Goal: Task Accomplishment & Management: Use online tool/utility

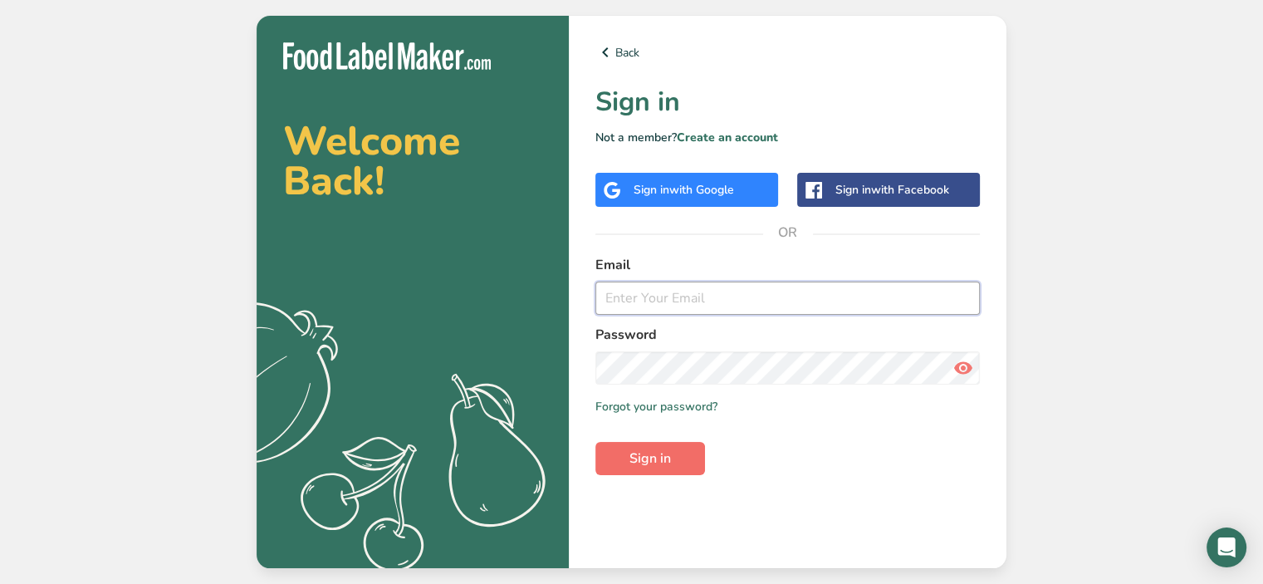
type input "[PERSON_NAME][EMAIL_ADDRESS][DOMAIN_NAME]"
click at [656, 467] on span "Sign in" at bounding box center [650, 458] width 42 height 20
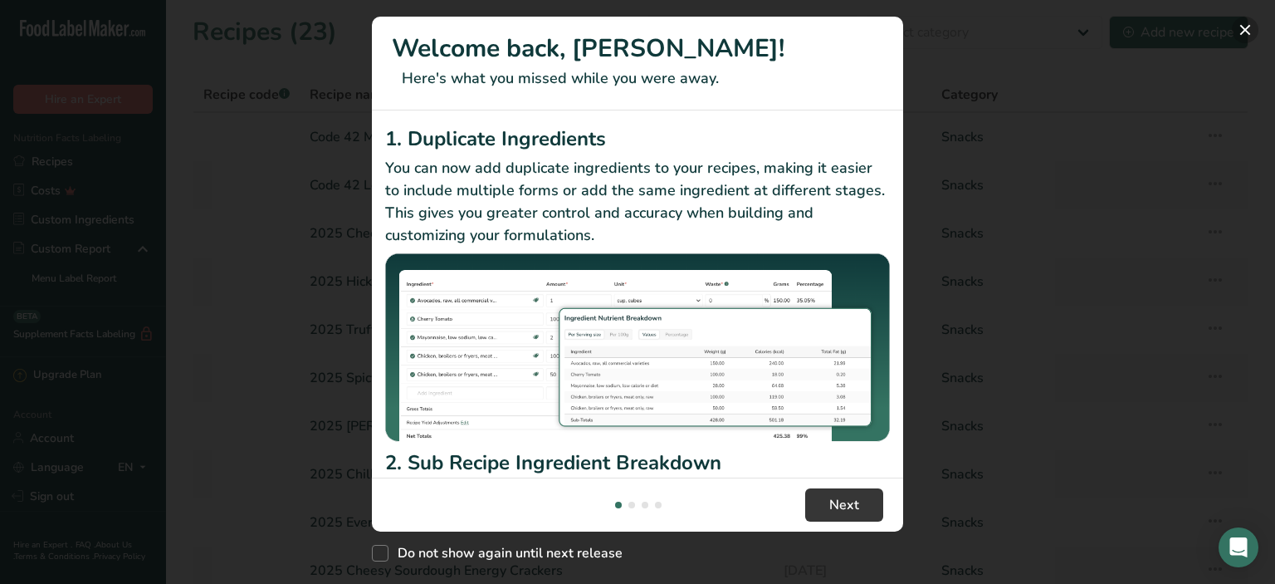
click at [1248, 30] on button "New Features" at bounding box center [1245, 30] width 27 height 27
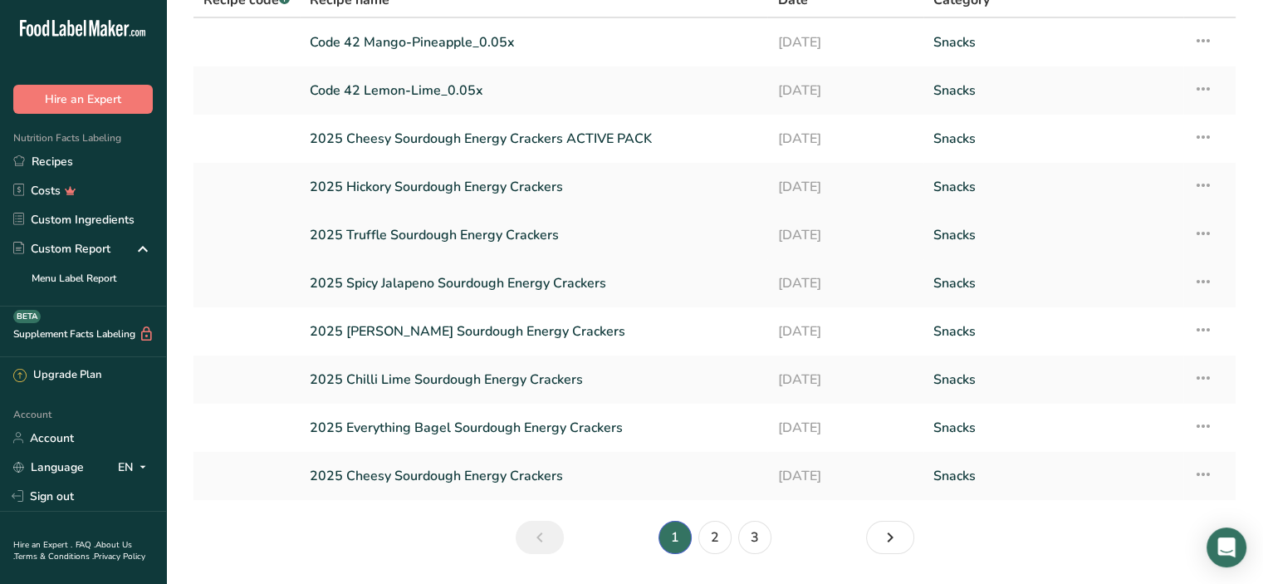
scroll to position [144, 0]
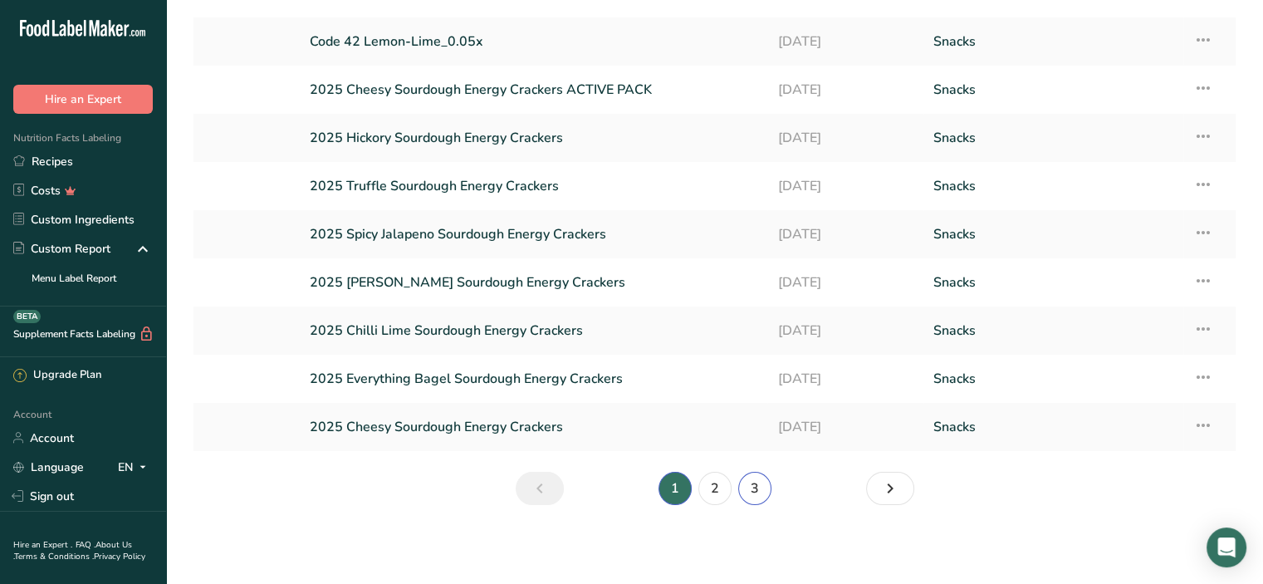
click at [755, 481] on link "3" at bounding box center [754, 488] width 33 height 33
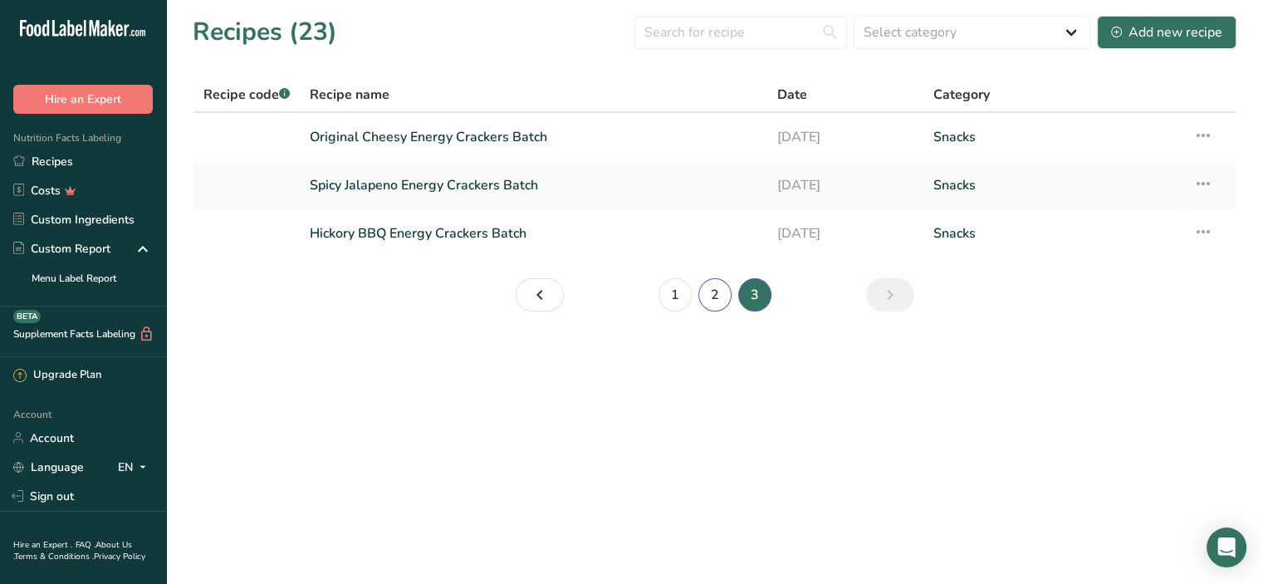
click at [714, 300] on link "2" at bounding box center [714, 294] width 33 height 33
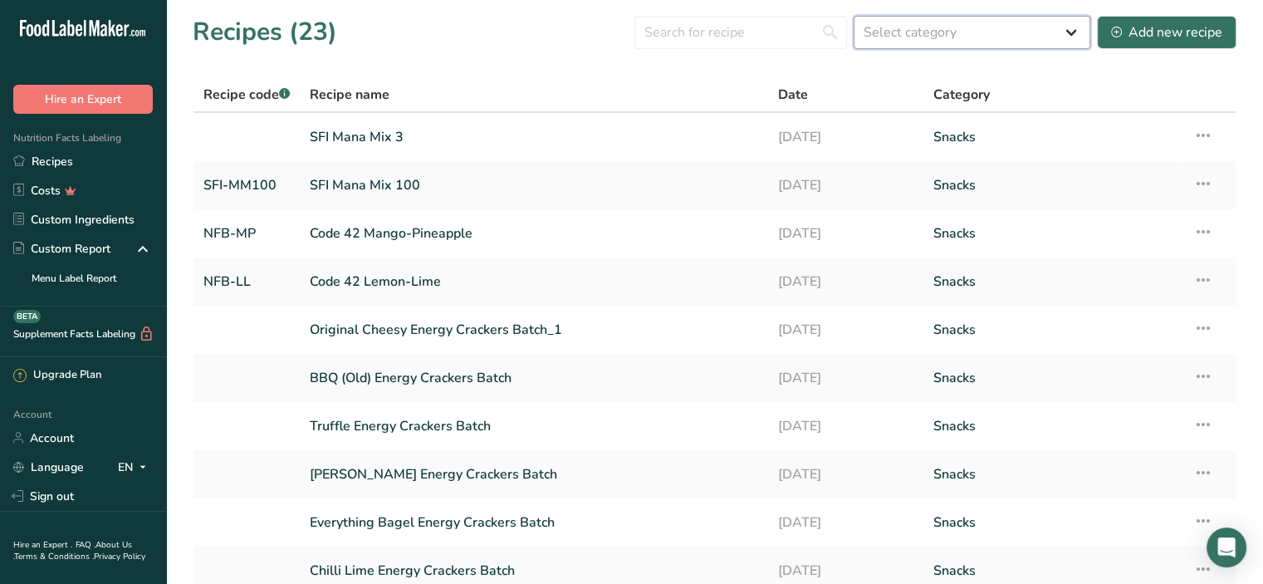
click at [1073, 31] on select "Select category All Baked Goods [GEOGRAPHIC_DATA] Confectionery Cooked Meals, S…" at bounding box center [971, 32] width 237 height 33
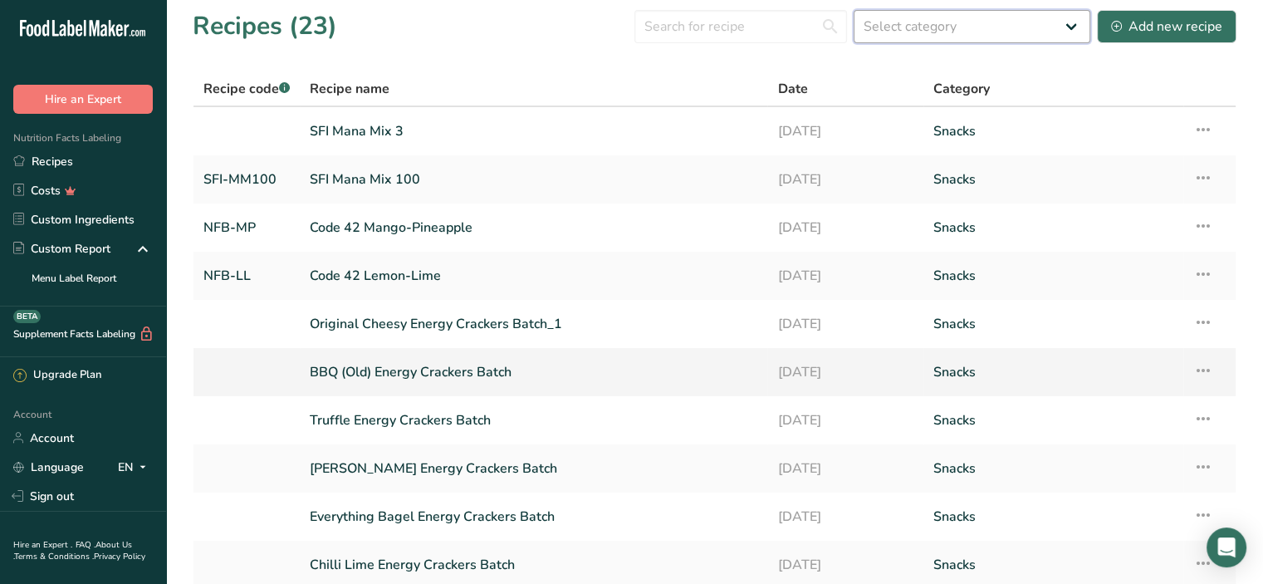
scroll to position [8, 0]
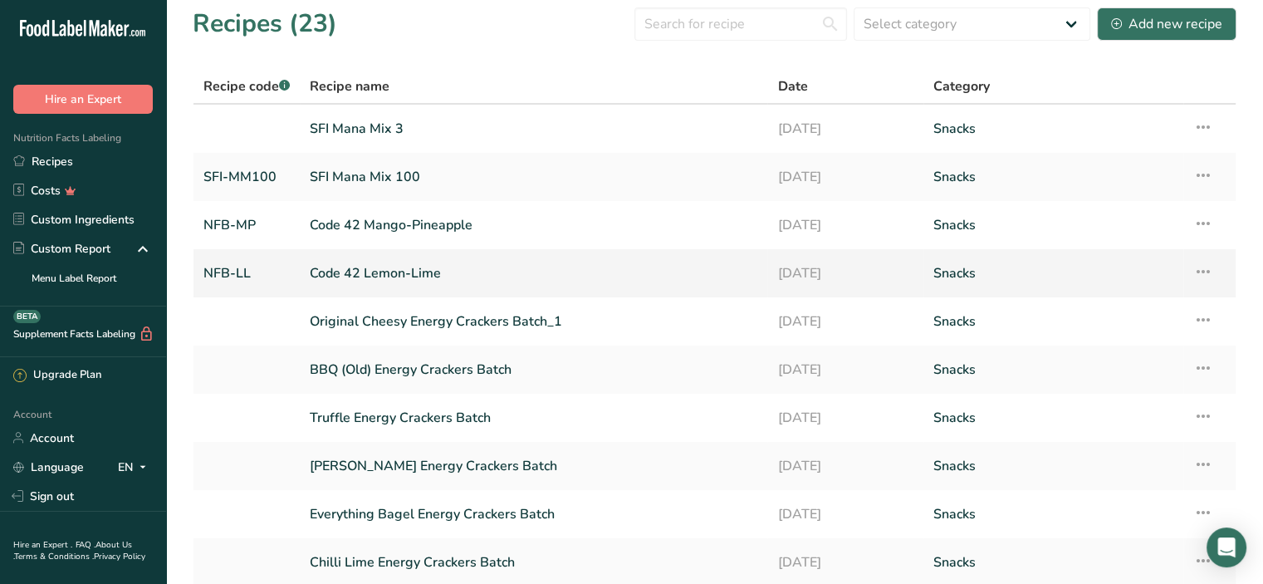
click at [217, 269] on link "NFB-LL" at bounding box center [246, 273] width 86 height 35
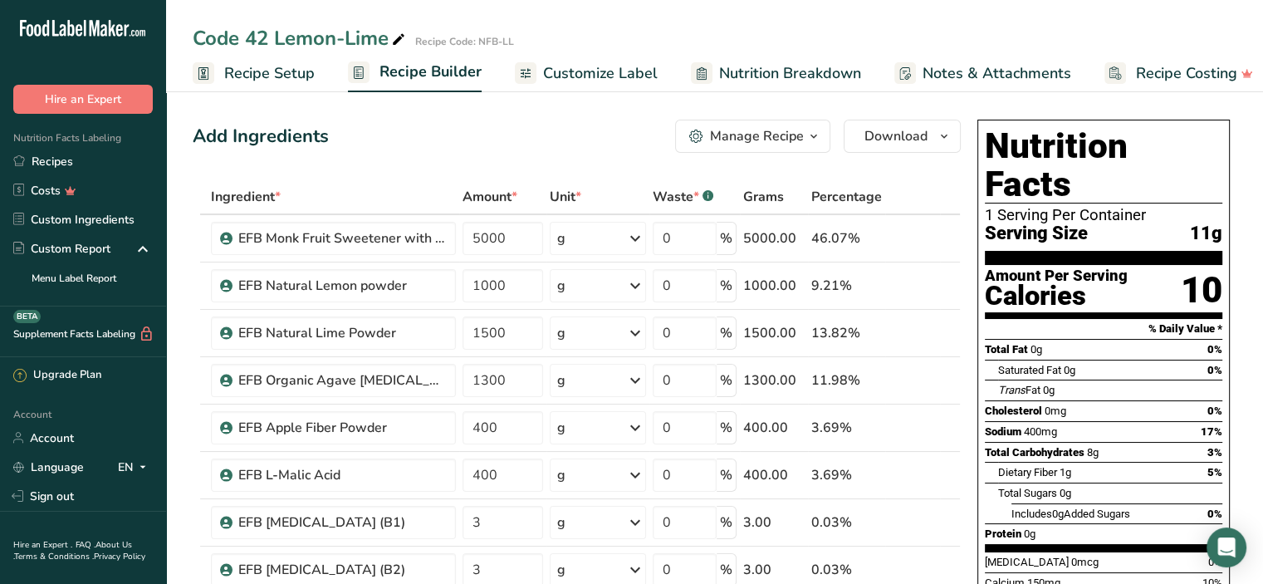
click at [266, 72] on span "Recipe Setup" at bounding box center [269, 73] width 90 height 22
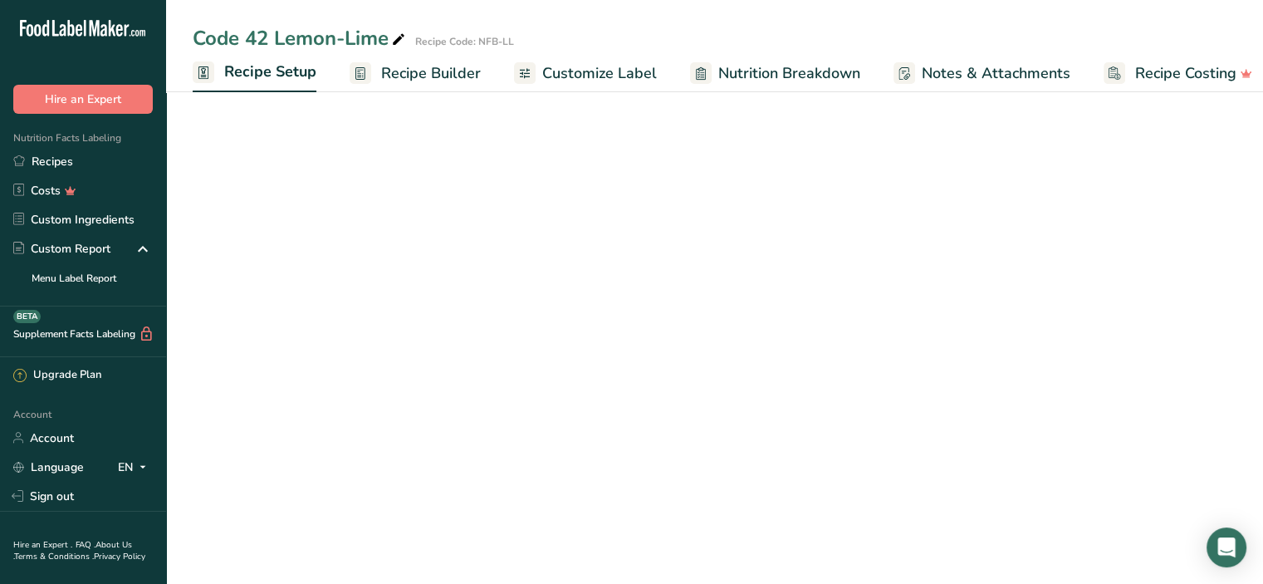
scroll to position [0, 6]
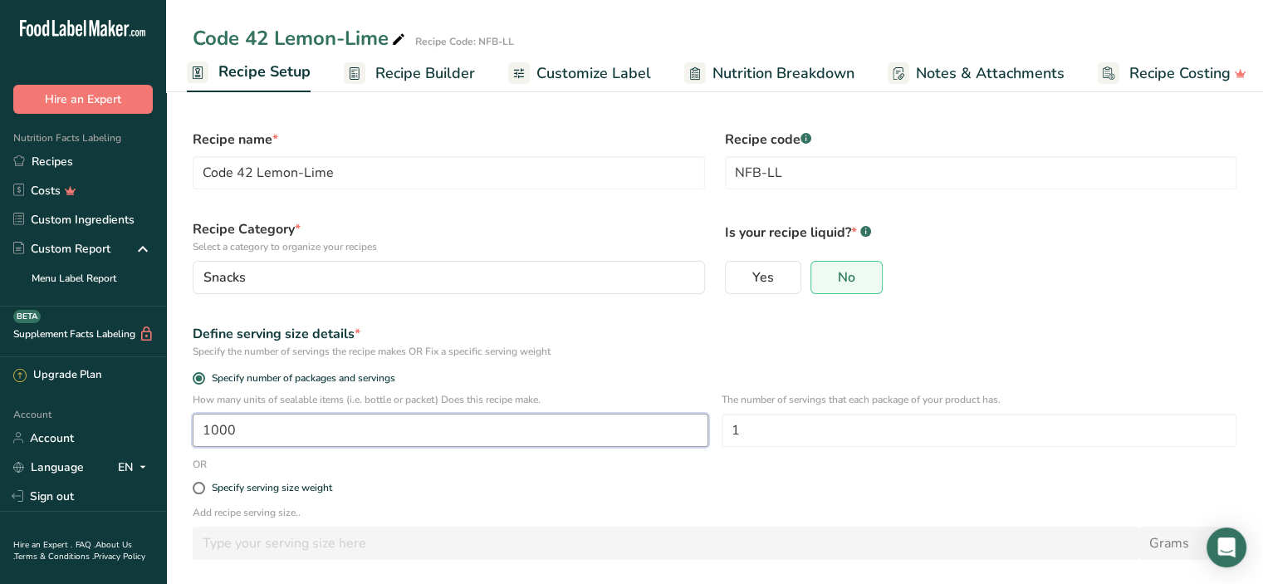
click at [335, 432] on input "1000" at bounding box center [451, 429] width 516 height 33
type input "1050"
click at [504, 511] on p "Add recipe serving size.." at bounding box center [714, 512] width 1043 height 15
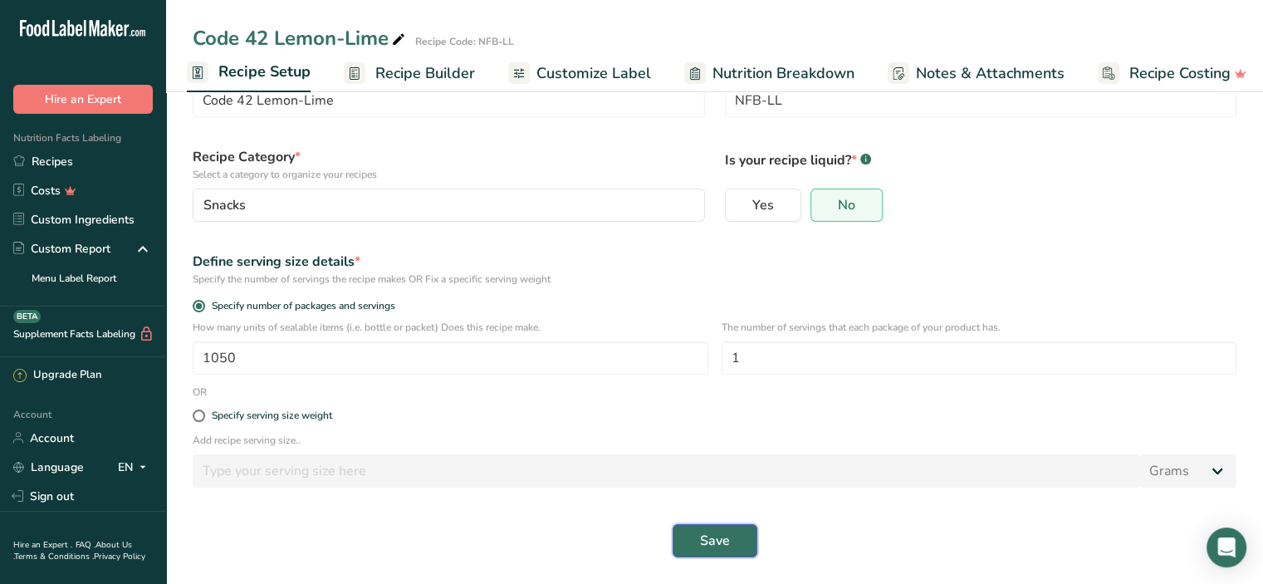
click at [707, 549] on span "Save" at bounding box center [715, 540] width 30 height 20
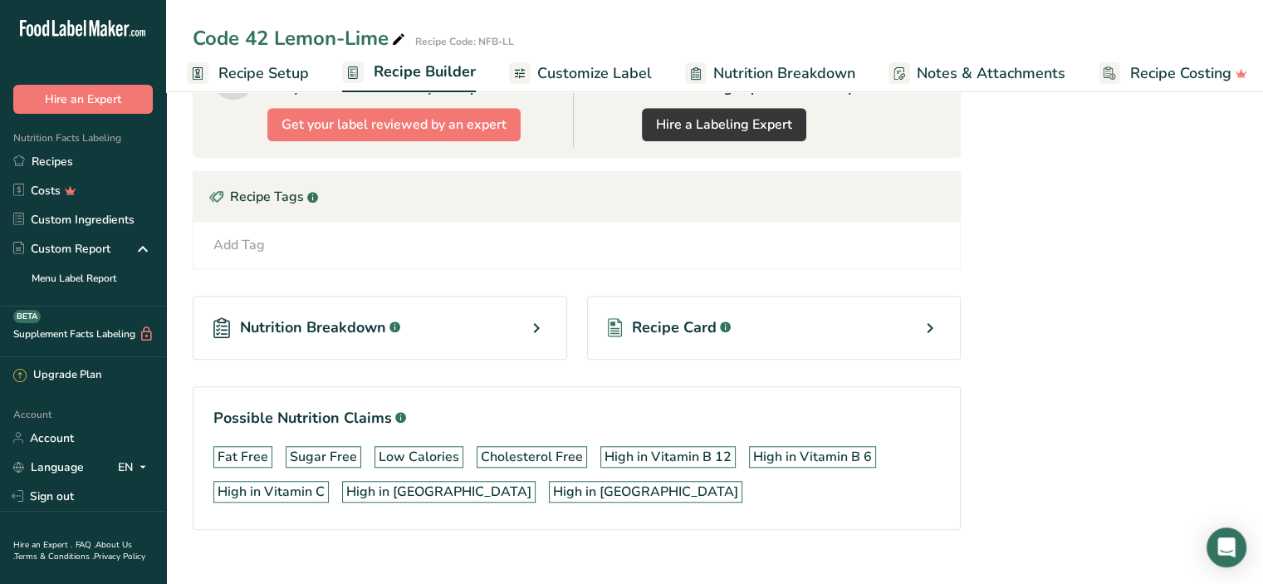
scroll to position [1310, 0]
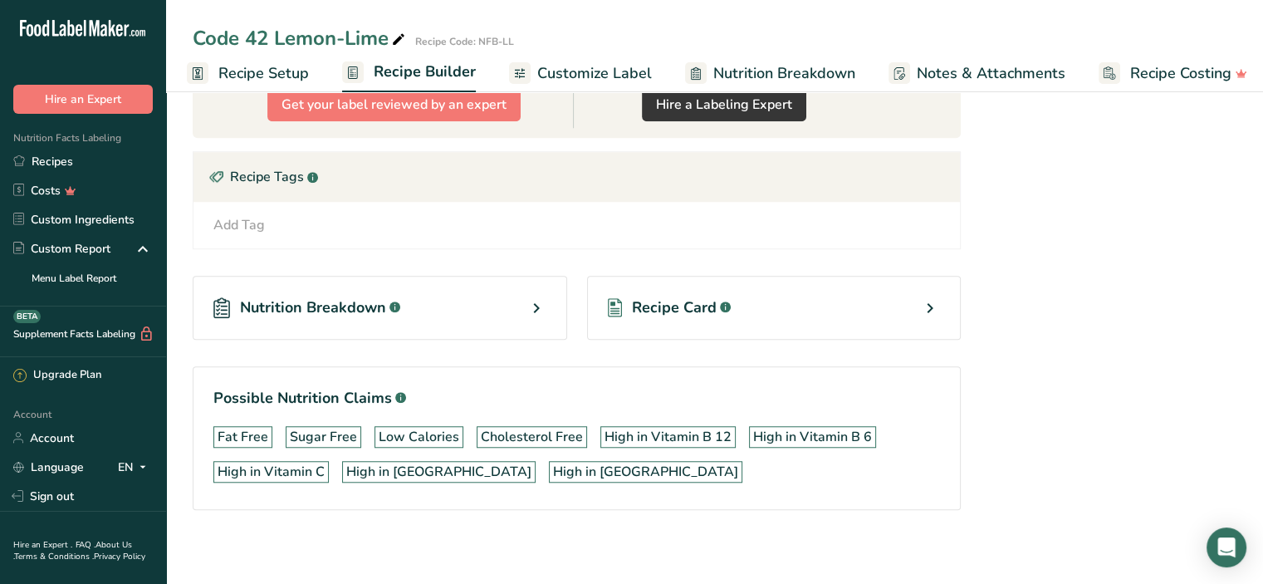
click at [681, 308] on span "Recipe Card" at bounding box center [674, 307] width 85 height 22
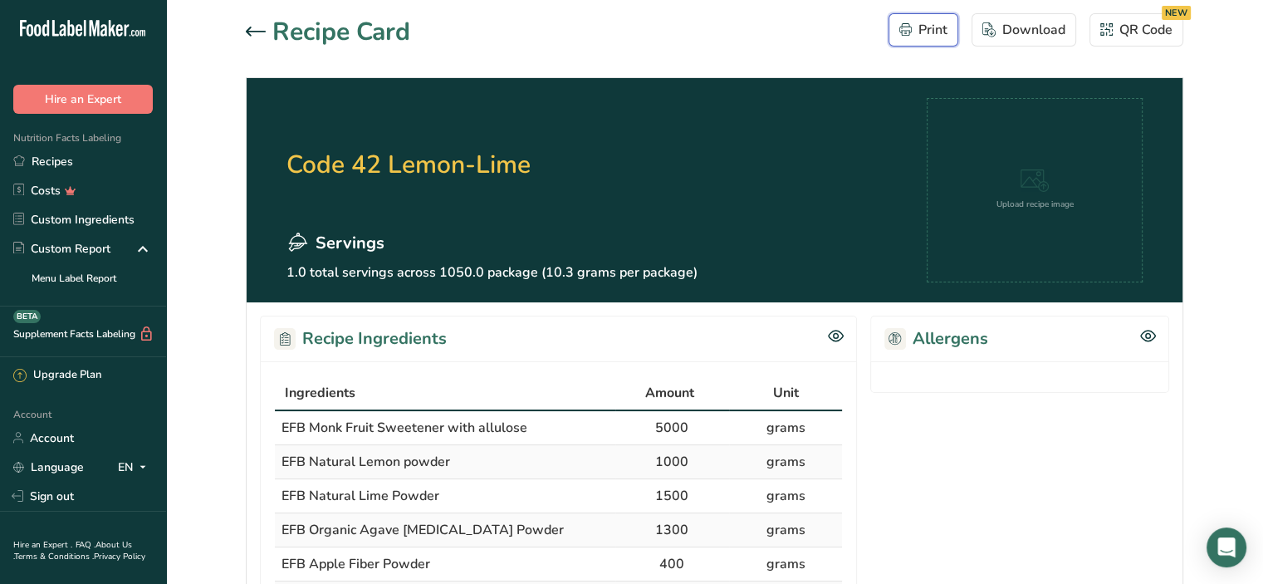
click at [931, 16] on button "Print" at bounding box center [923, 29] width 70 height 33
click at [261, 26] on div at bounding box center [259, 32] width 27 height 20
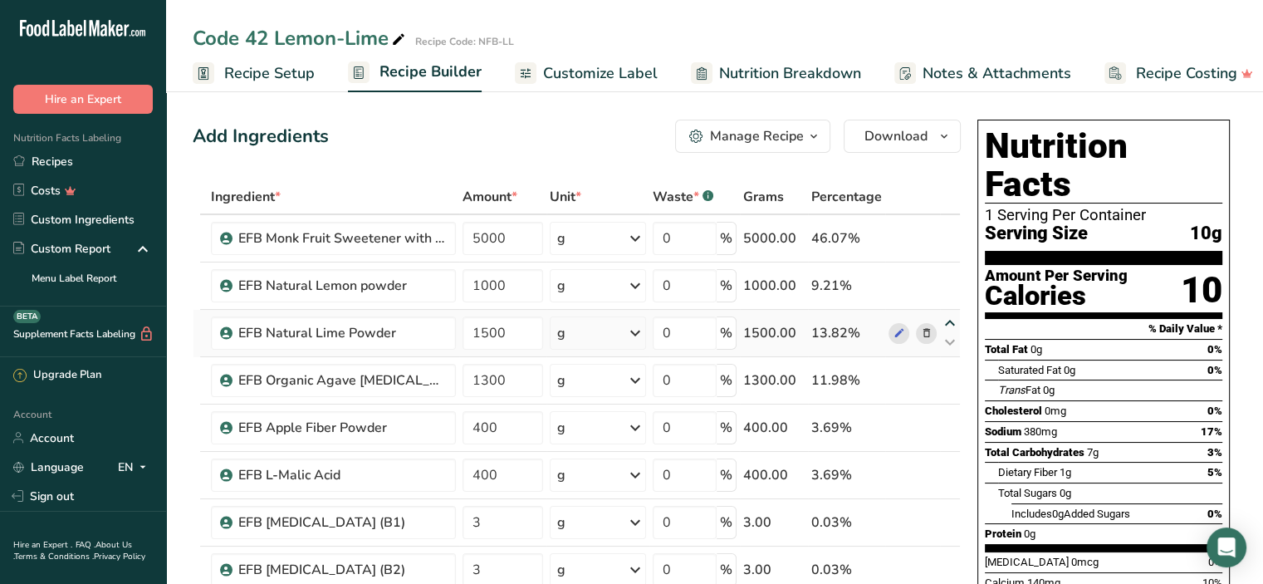
scroll to position [1, 0]
click at [53, 163] on link "Recipes" at bounding box center [83, 161] width 166 height 29
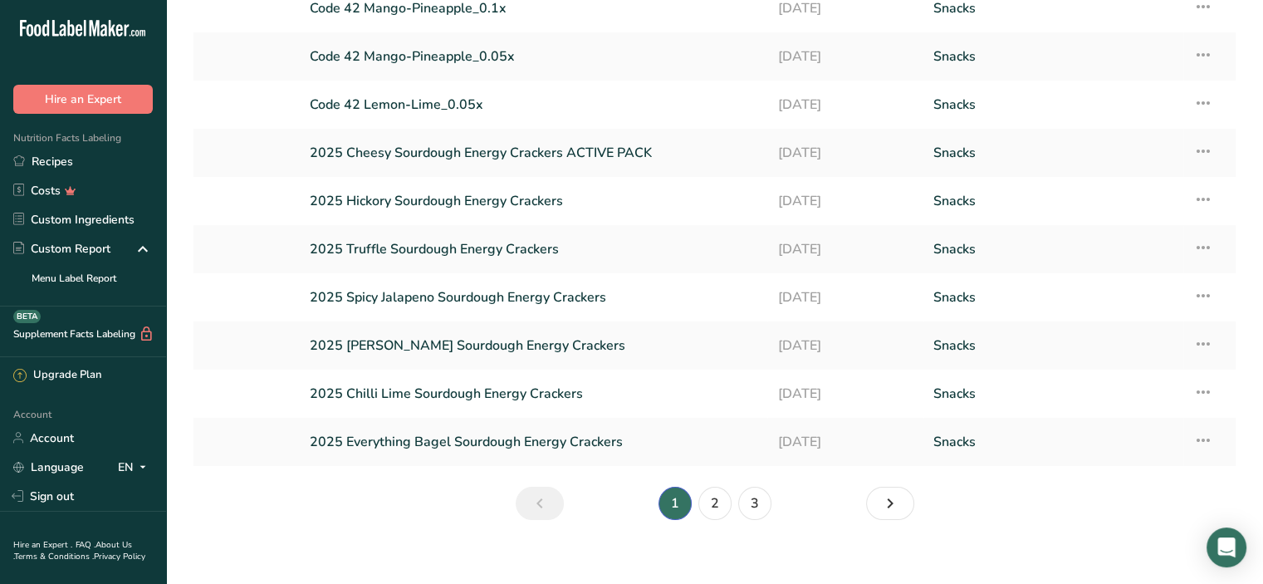
scroll to position [144, 0]
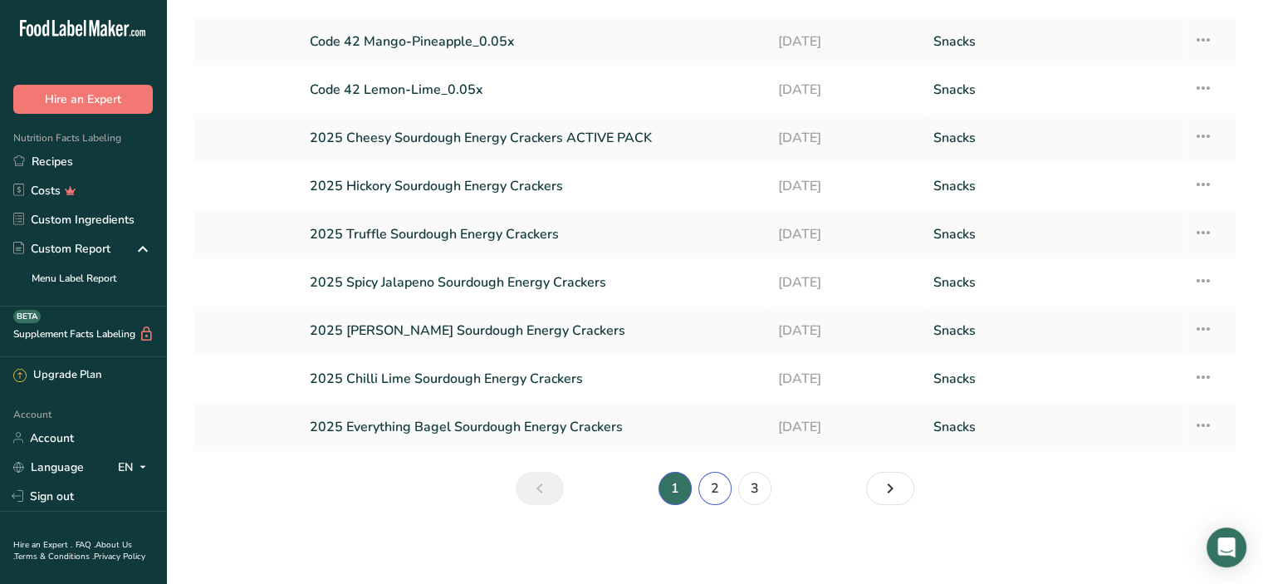
click at [719, 498] on link "2" at bounding box center [714, 488] width 33 height 33
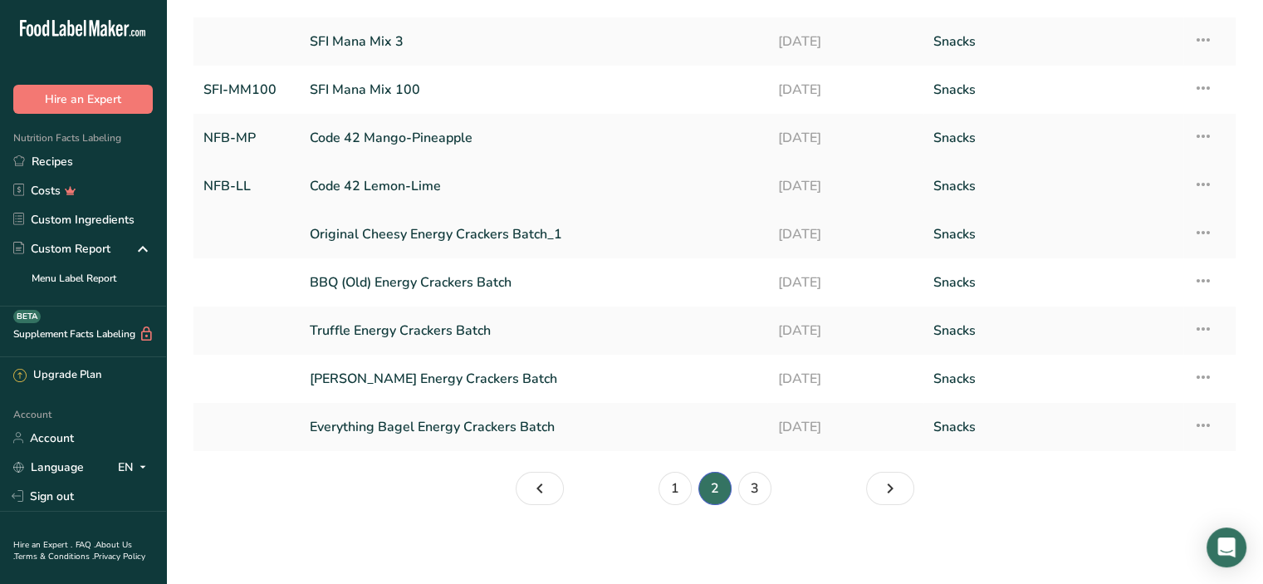
click at [1205, 187] on icon at bounding box center [1203, 184] width 20 height 30
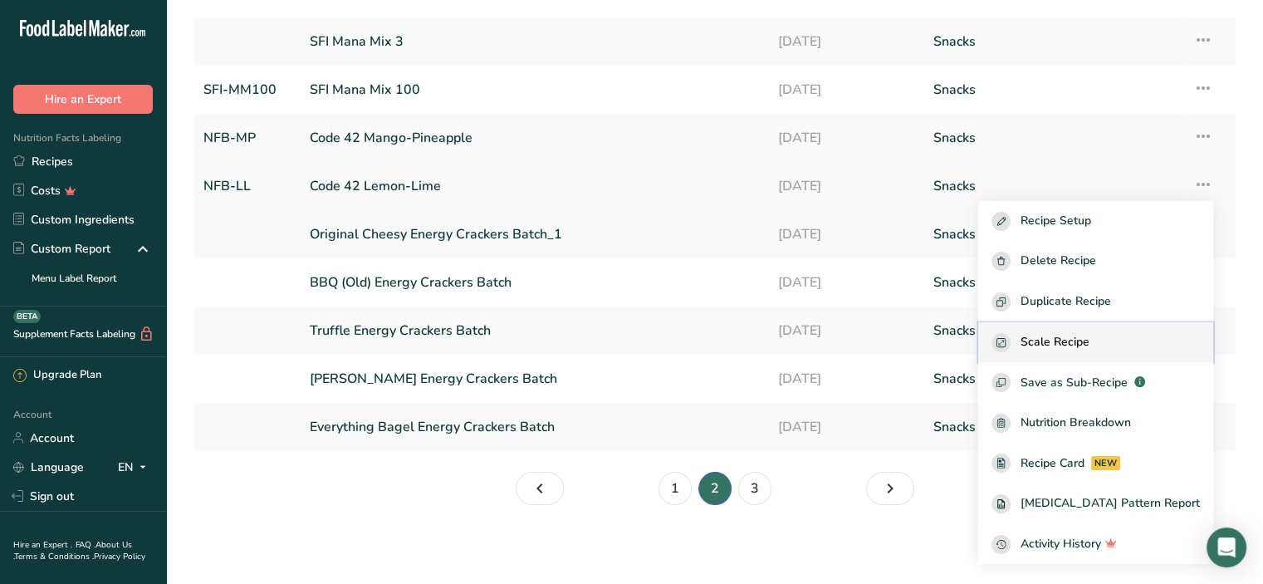
click at [1075, 337] on span "Scale Recipe" at bounding box center [1054, 342] width 69 height 19
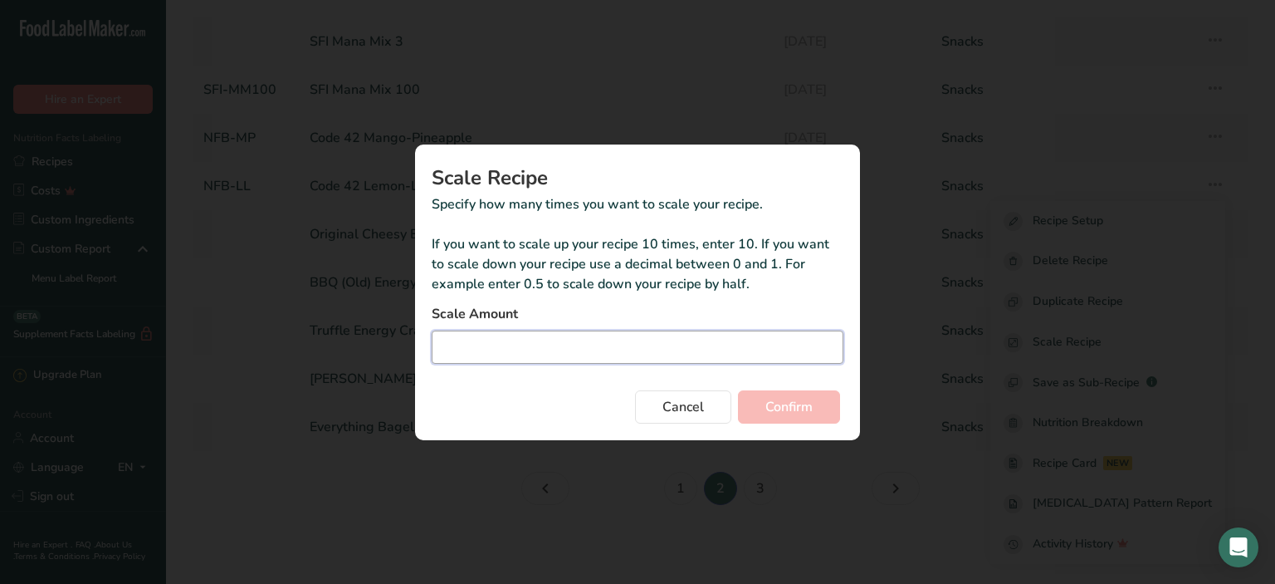
click at [530, 344] on input "Duplicate recipe modal" at bounding box center [638, 346] width 412 height 33
type input "0.1"
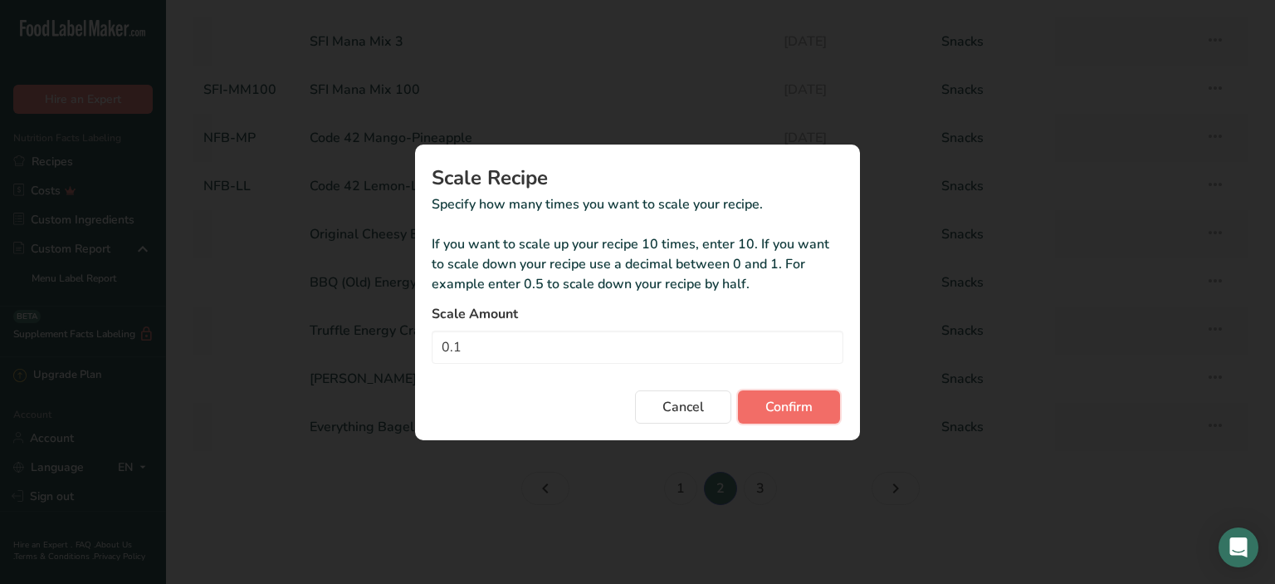
click at [789, 408] on span "Confirm" at bounding box center [788, 407] width 47 height 20
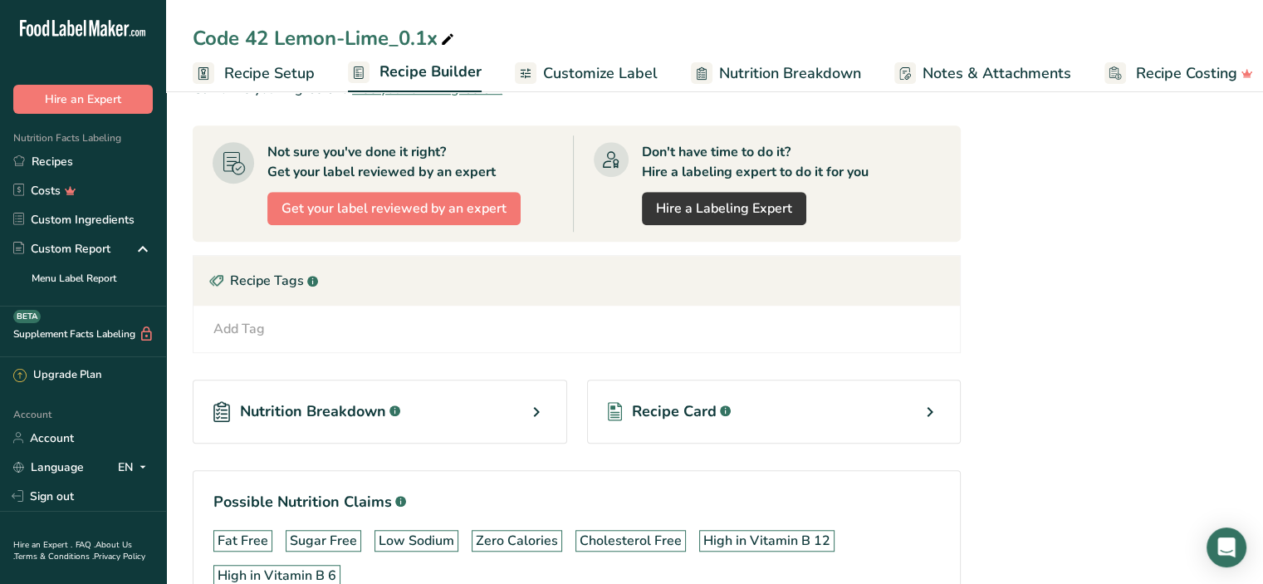
scroll to position [1208, 0]
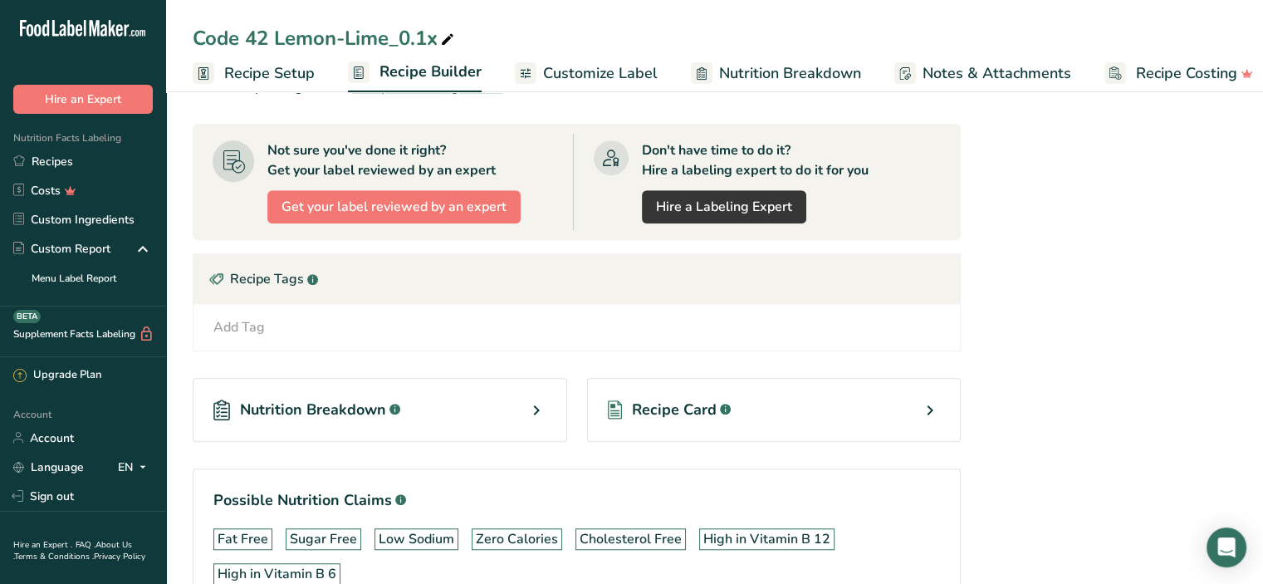
click at [692, 408] on span "Recipe Card" at bounding box center [674, 409] width 85 height 22
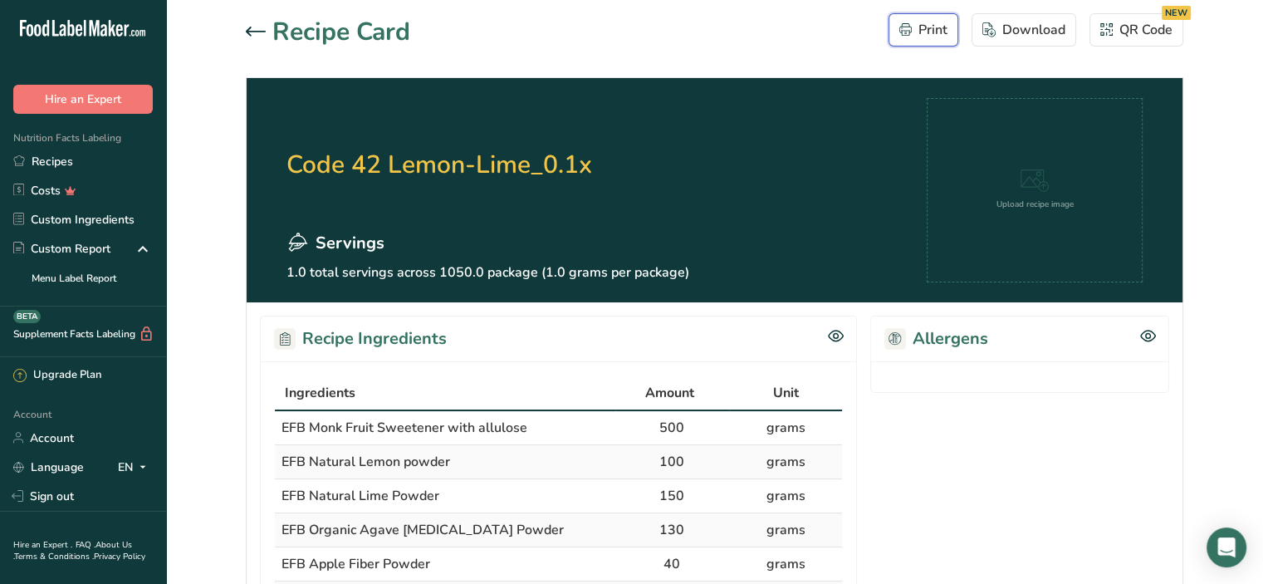
click at [933, 27] on div "Print" at bounding box center [923, 30] width 48 height 20
click at [261, 28] on icon at bounding box center [256, 32] width 20 height 10
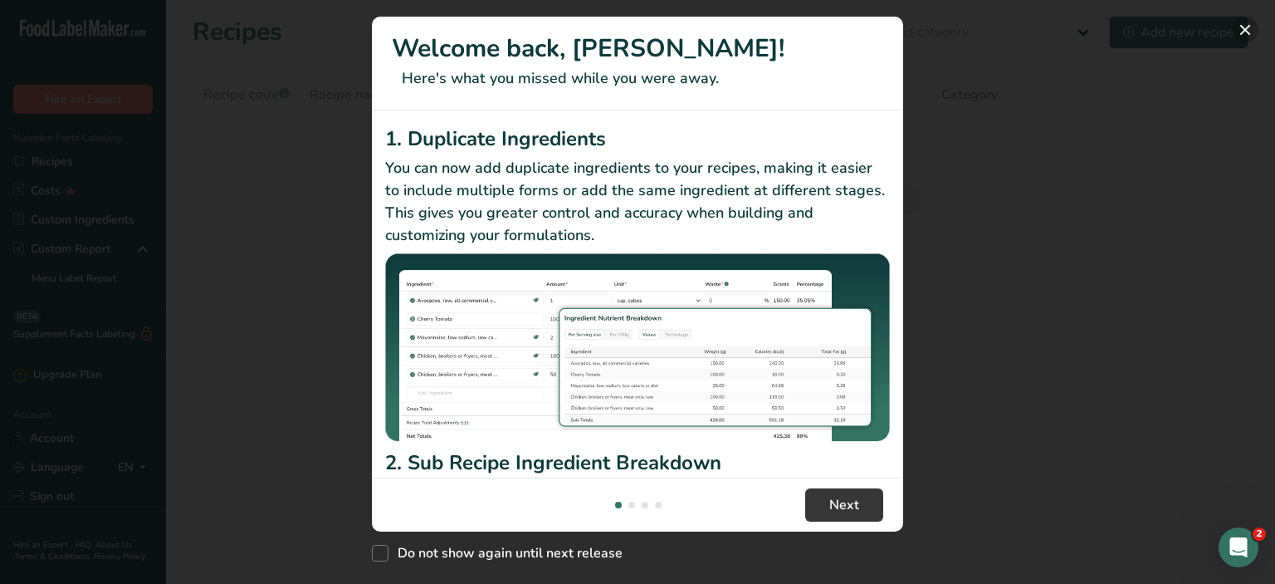
click at [1243, 33] on button "New Features" at bounding box center [1245, 30] width 27 height 27
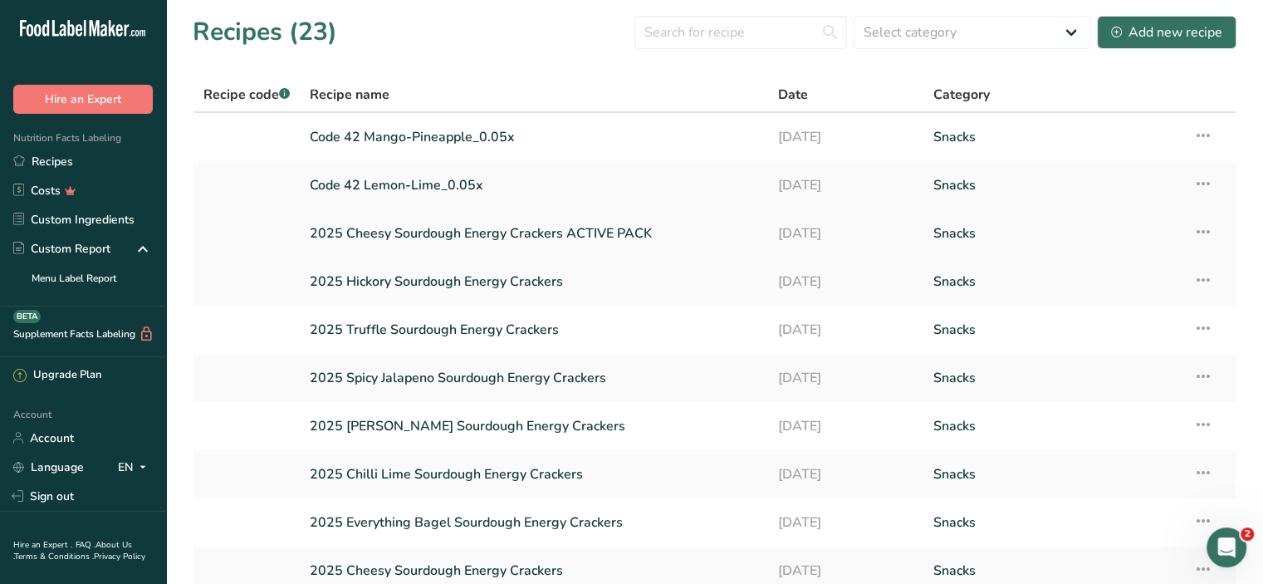
scroll to position [144, 0]
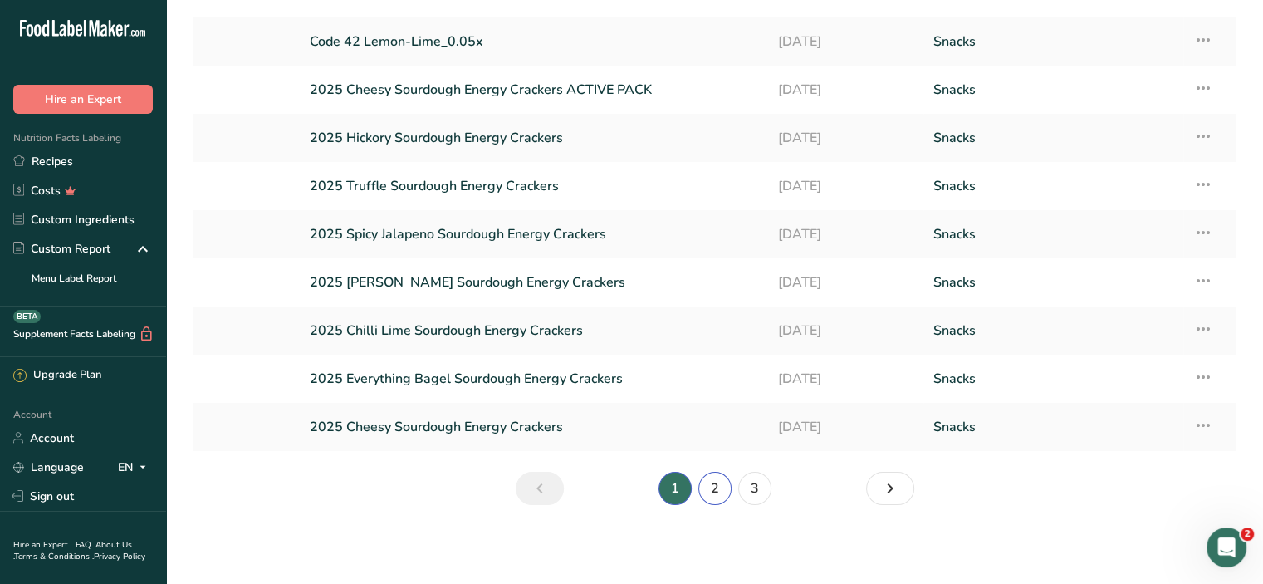
click at [708, 481] on link "2" at bounding box center [714, 488] width 33 height 33
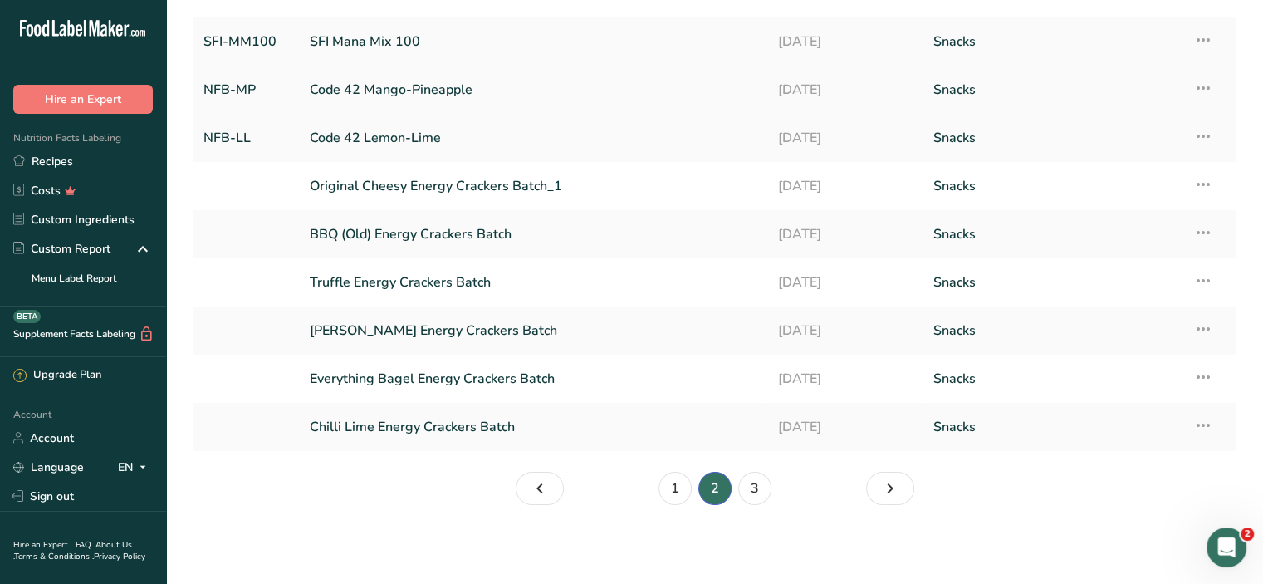
click at [455, 87] on link "Code 42 Mango-Pineapple" at bounding box center [533, 89] width 447 height 35
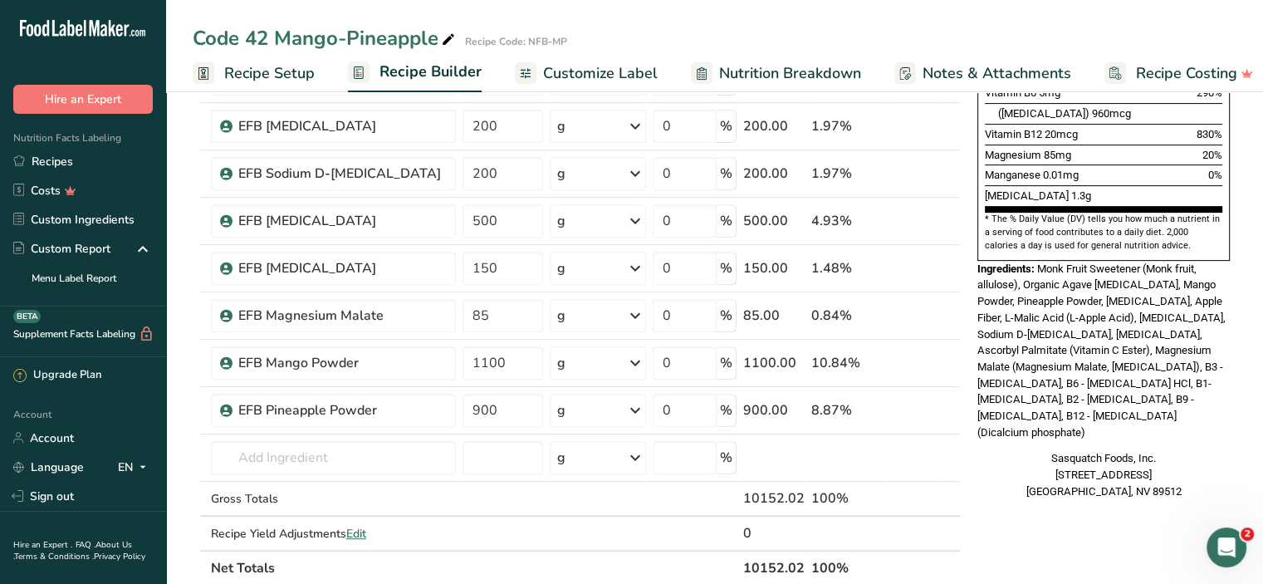
scroll to position [633, 0]
click at [486, 357] on input "1100" at bounding box center [502, 361] width 81 height 33
type input "1800"
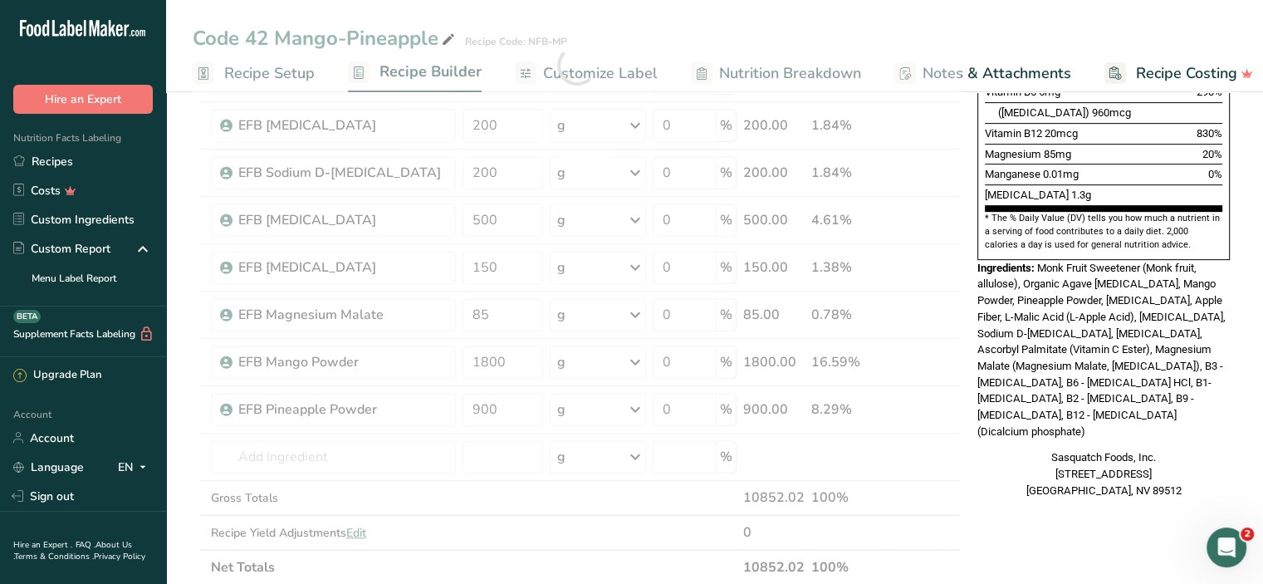
click at [1008, 487] on div "Nutrition Facts 1 Serving Per Container Serving Size 10g Amount Per Serving Cal…" at bounding box center [1103, 336] width 266 height 1713
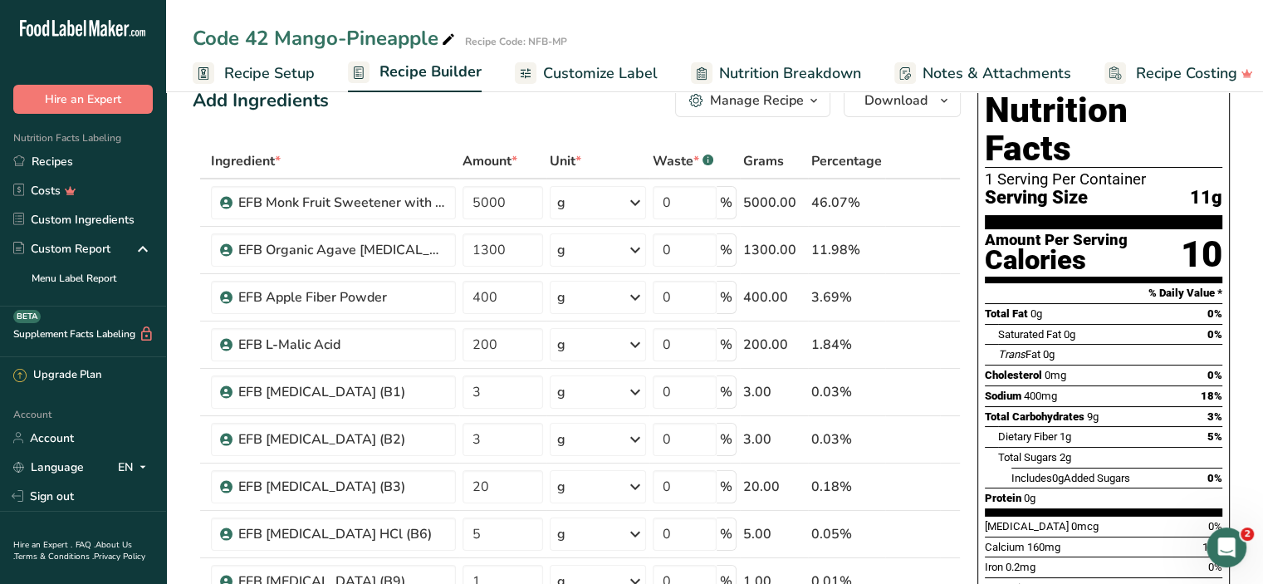
scroll to position [0, 0]
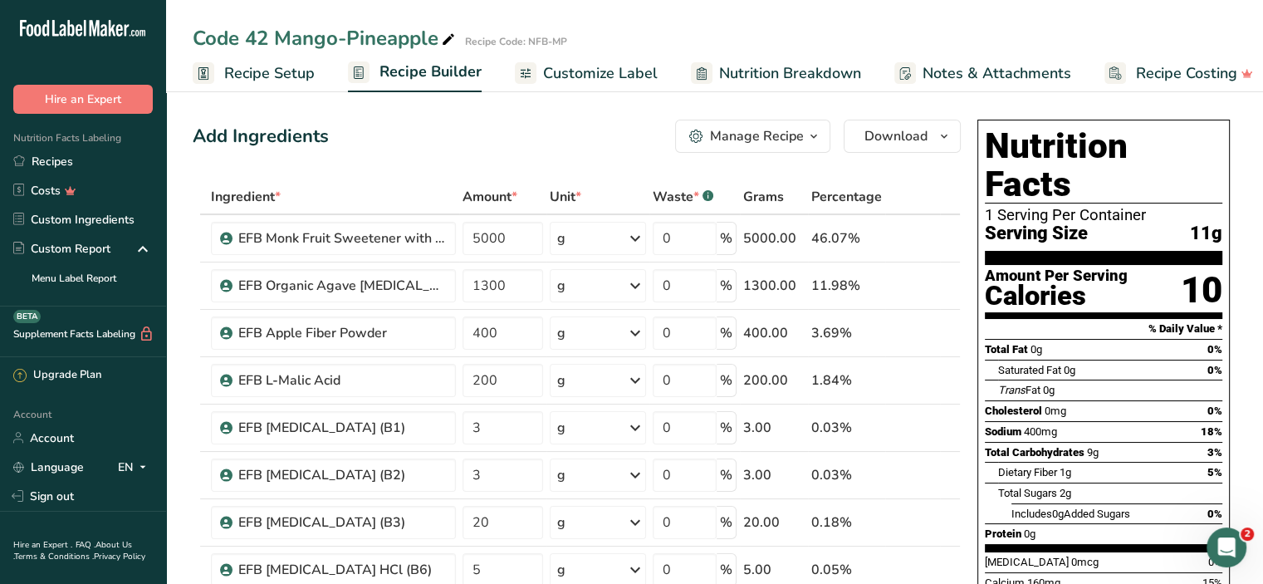
click at [297, 74] on span "Recipe Setup" at bounding box center [269, 73] width 90 height 22
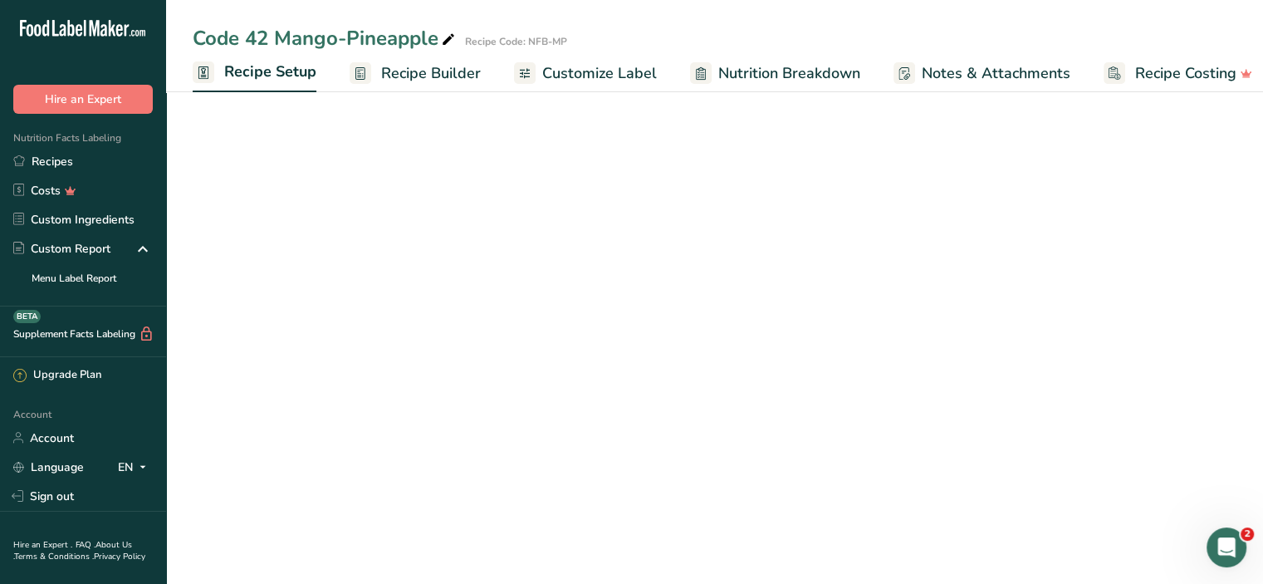
scroll to position [0, 6]
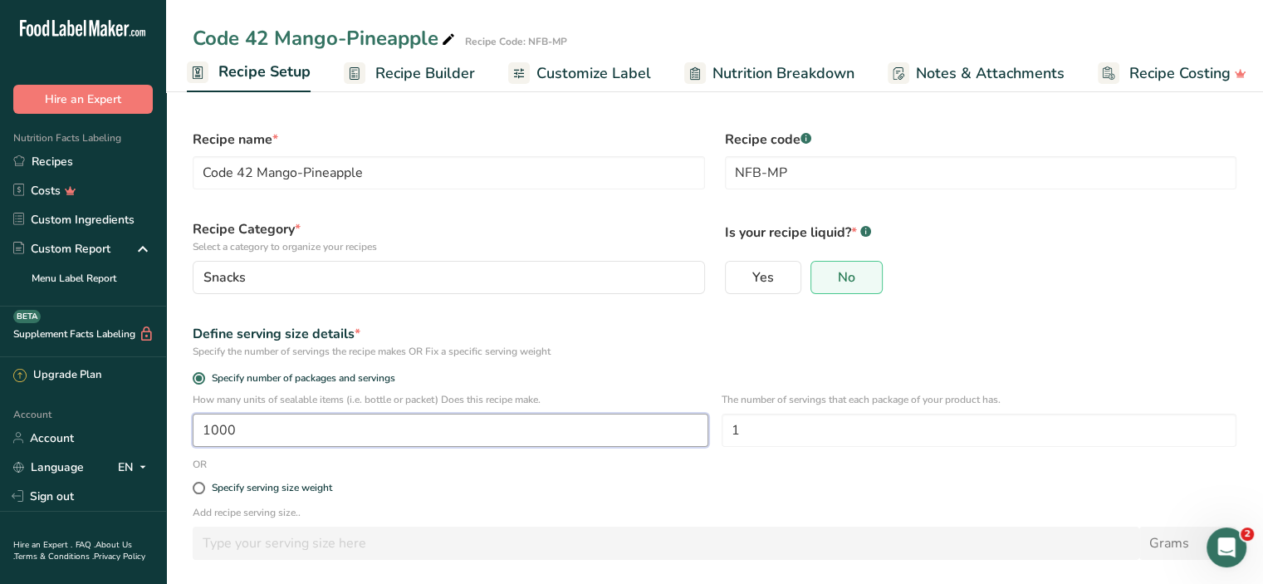
click at [347, 431] on input "1000" at bounding box center [451, 429] width 516 height 33
type input "1050"
click at [475, 512] on p "Add recipe serving size.." at bounding box center [714, 512] width 1043 height 15
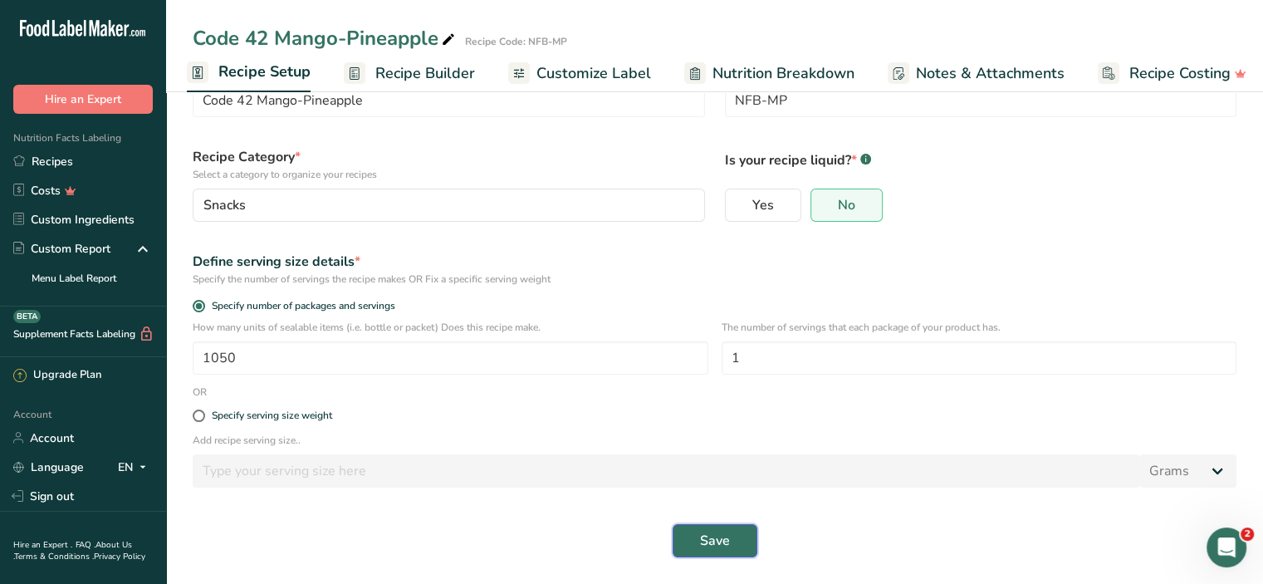
click at [719, 544] on span "Save" at bounding box center [715, 540] width 30 height 20
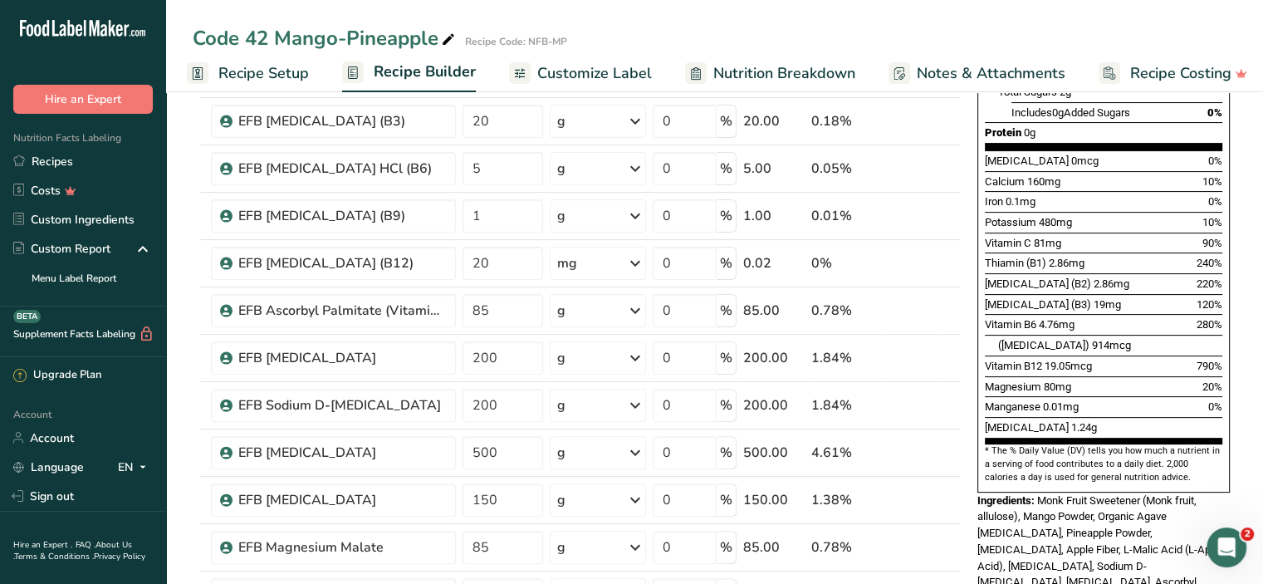
scroll to position [407, 0]
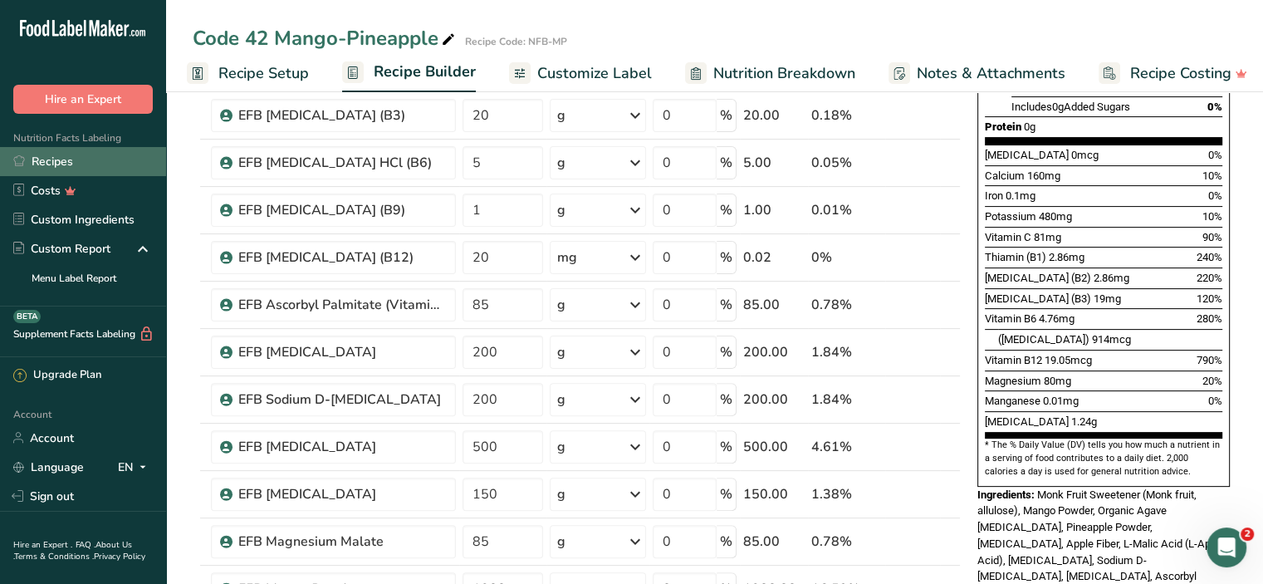
click at [45, 164] on link "Recipes" at bounding box center [83, 161] width 166 height 29
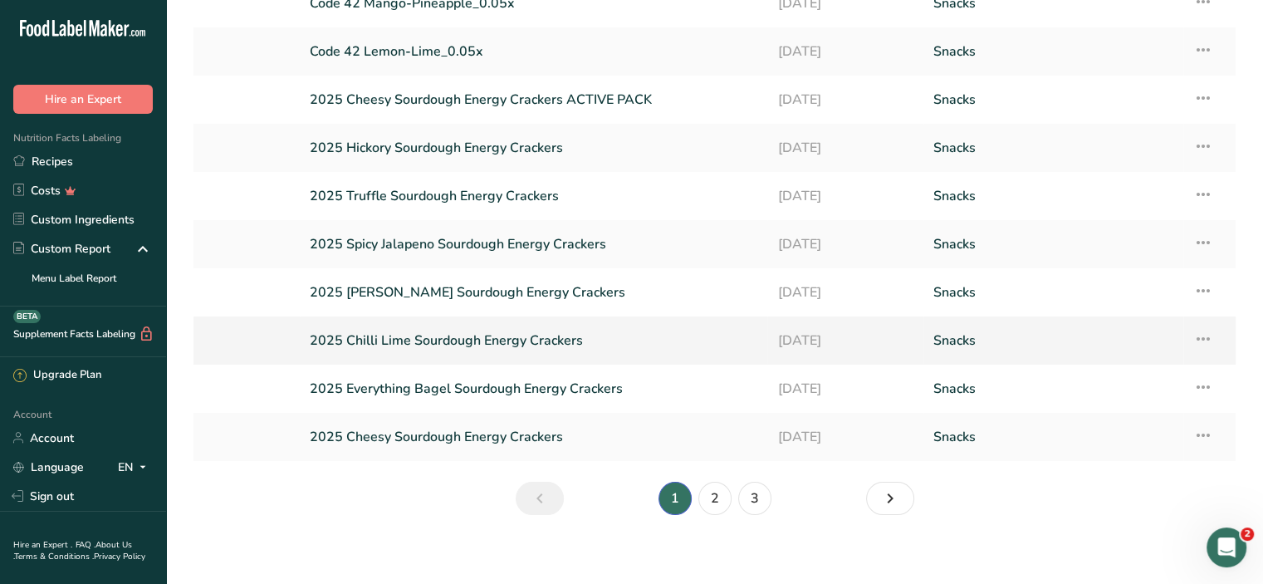
scroll to position [134, 0]
click at [709, 495] on link "2" at bounding box center [714, 497] width 33 height 33
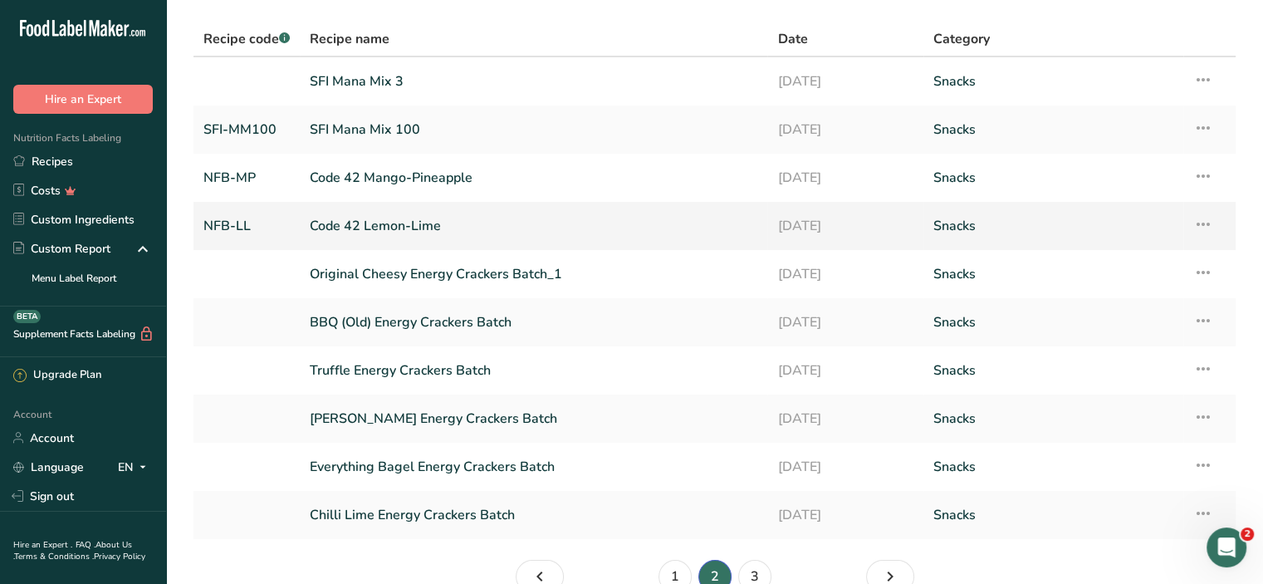
scroll to position [43, 0]
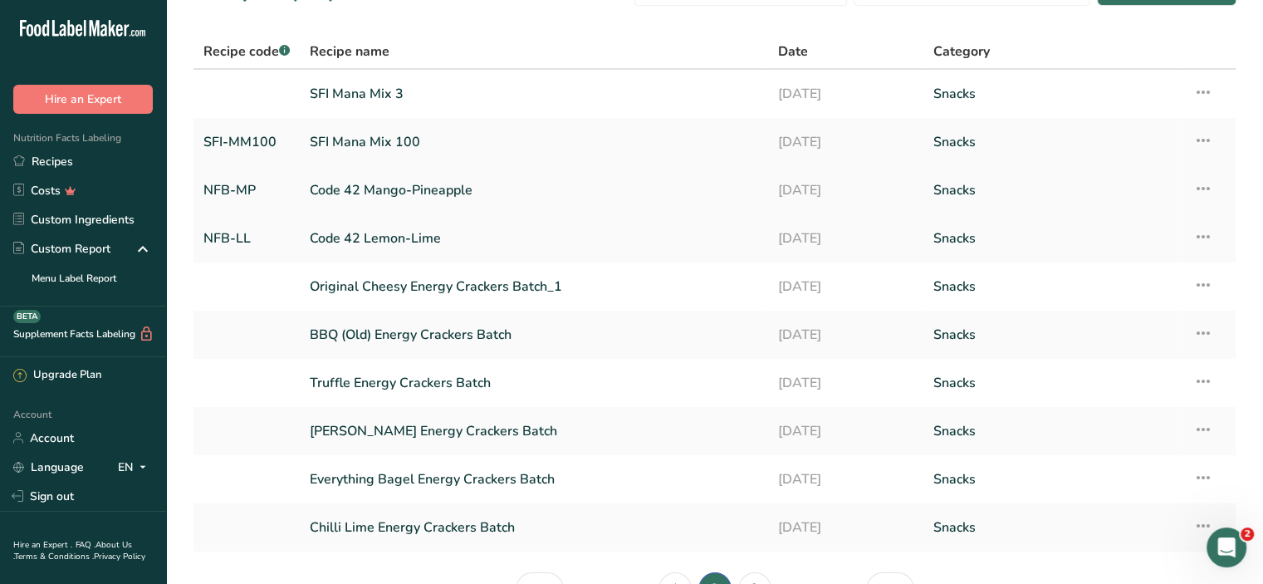
click at [1204, 189] on icon at bounding box center [1203, 188] width 20 height 30
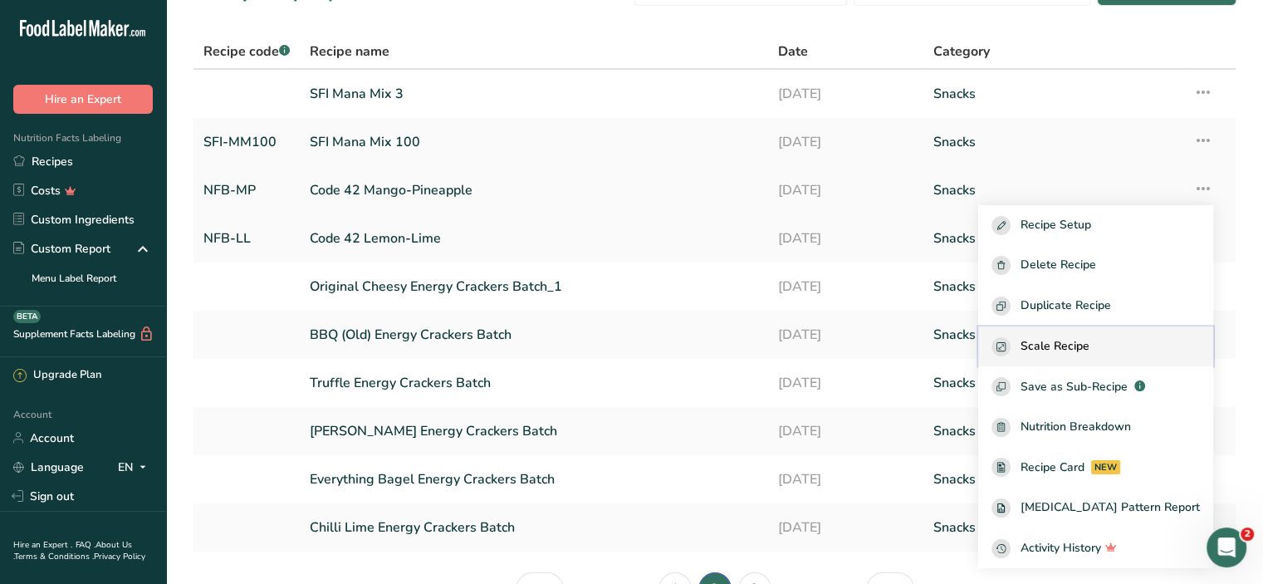
click at [1075, 343] on span "Scale Recipe" at bounding box center [1054, 346] width 69 height 19
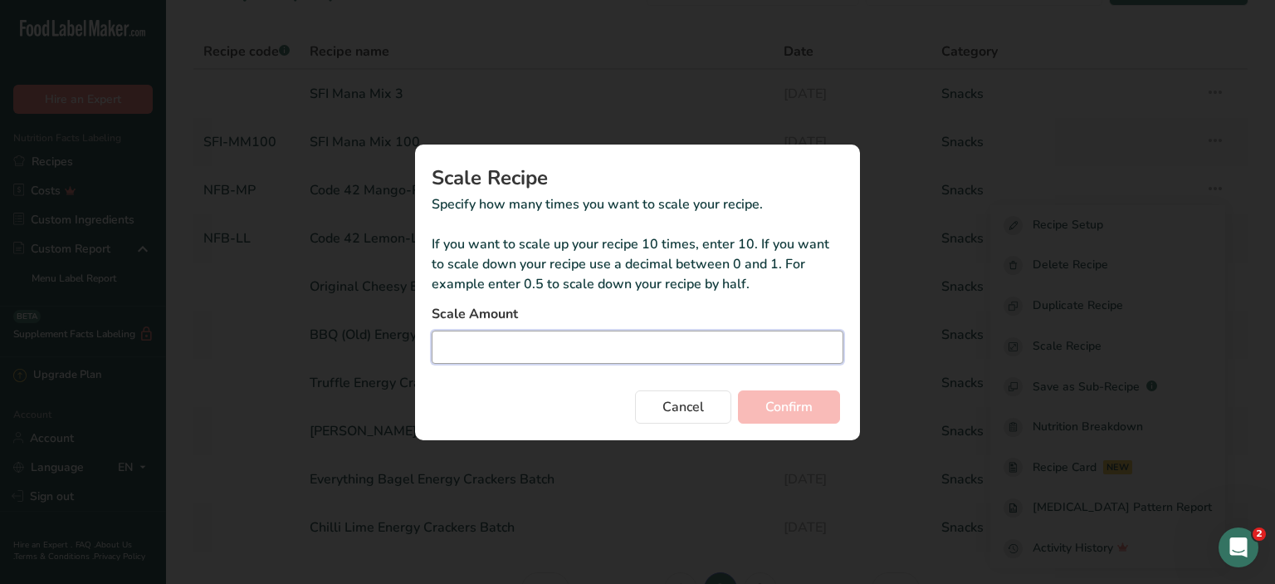
click at [678, 346] on input "Duplicate recipe modal" at bounding box center [638, 346] width 412 height 33
type input "1"
type input "0.1"
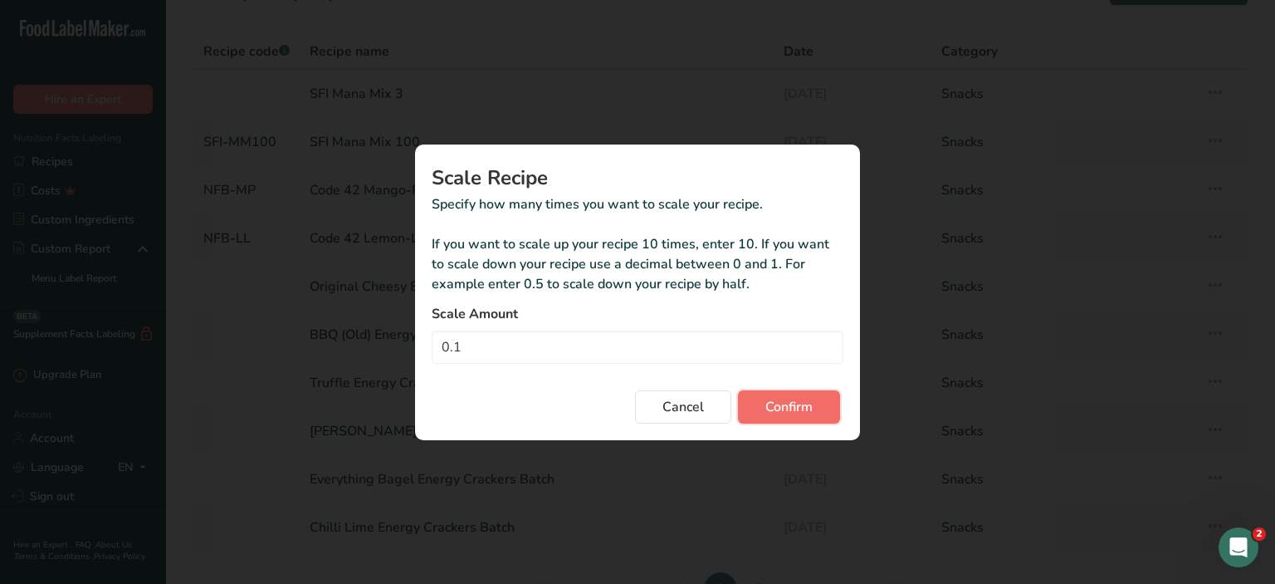
click at [815, 411] on button "Confirm" at bounding box center [789, 406] width 102 height 33
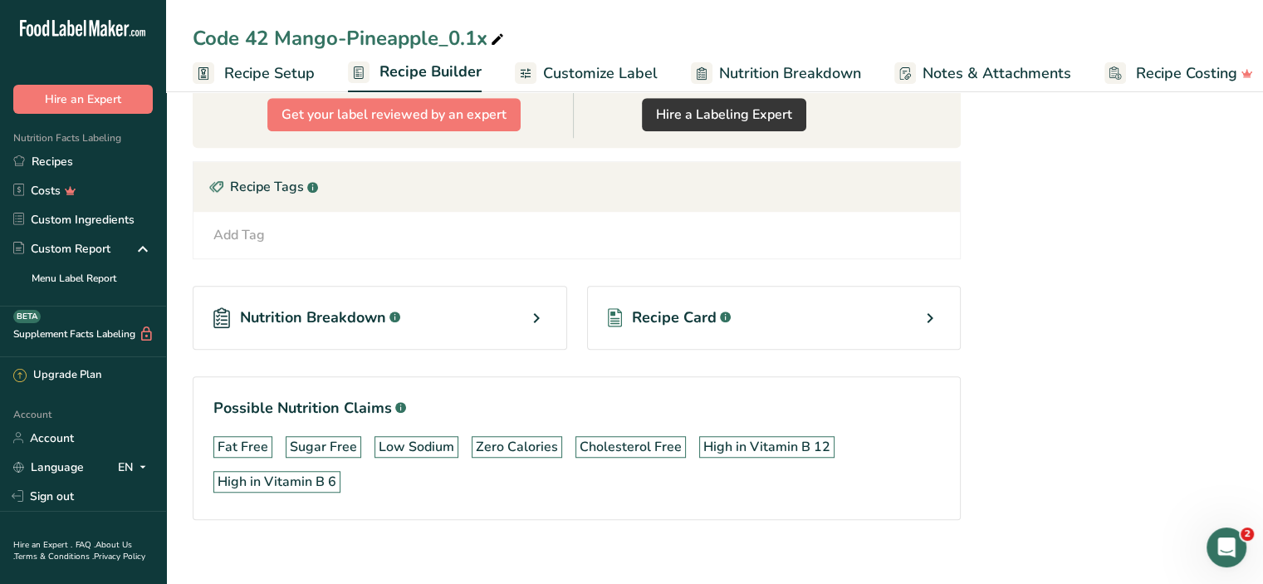
scroll to position [1253, 0]
click at [696, 308] on span "Recipe Card" at bounding box center [674, 316] width 85 height 22
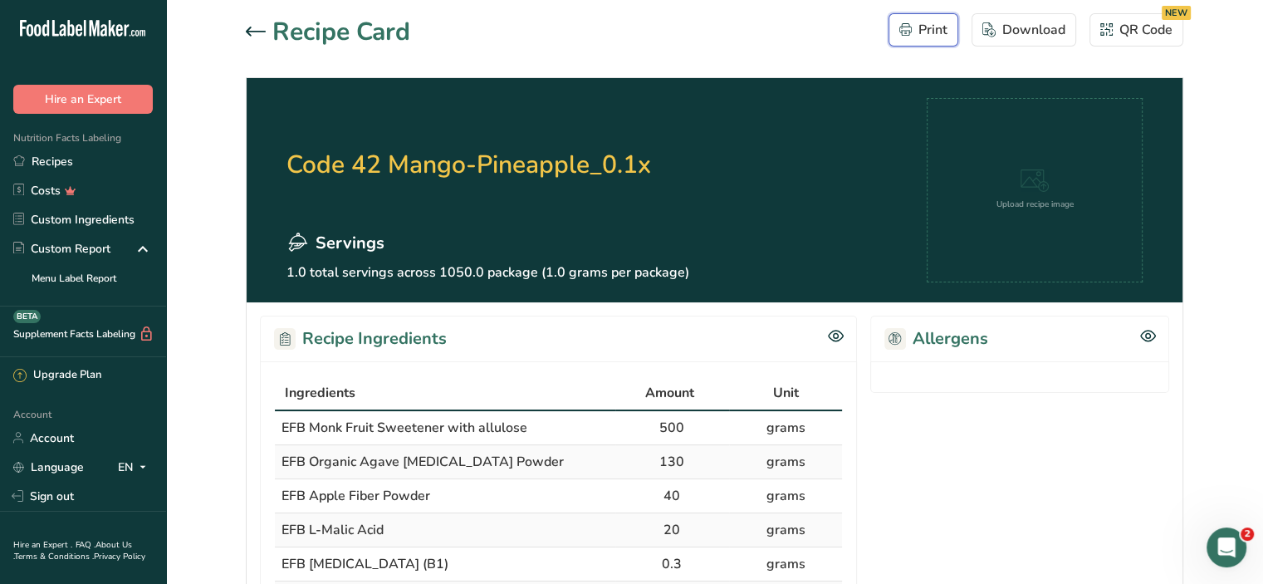
click at [937, 31] on div "Print" at bounding box center [923, 30] width 48 height 20
click at [247, 29] on icon at bounding box center [256, 31] width 20 height 9
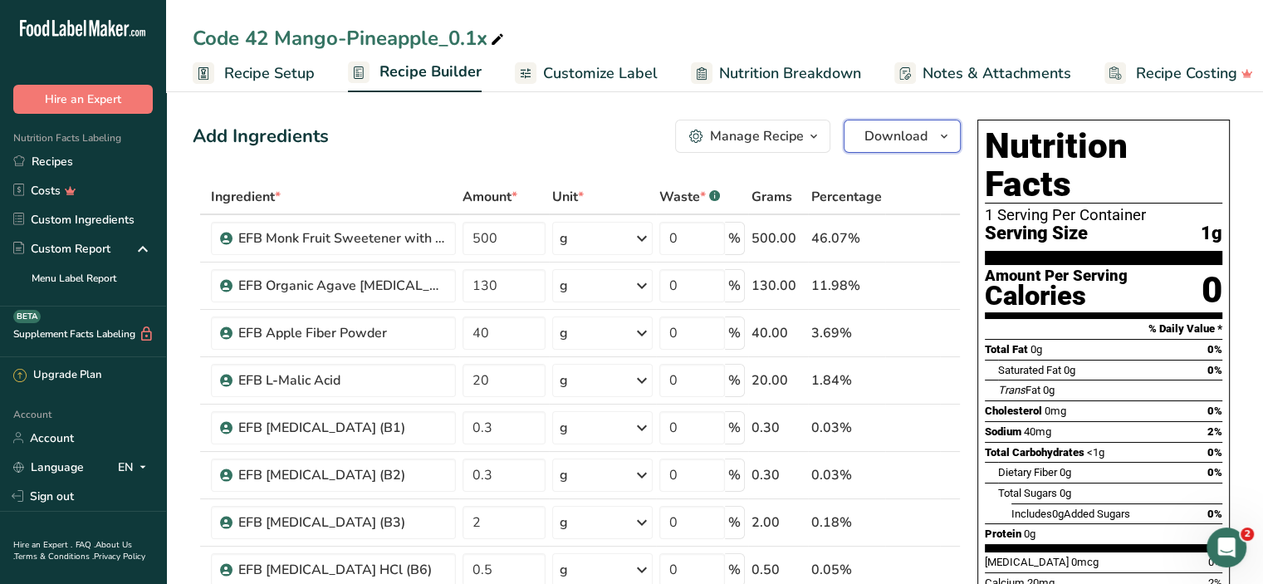
click at [941, 132] on icon "button" at bounding box center [943, 136] width 13 height 21
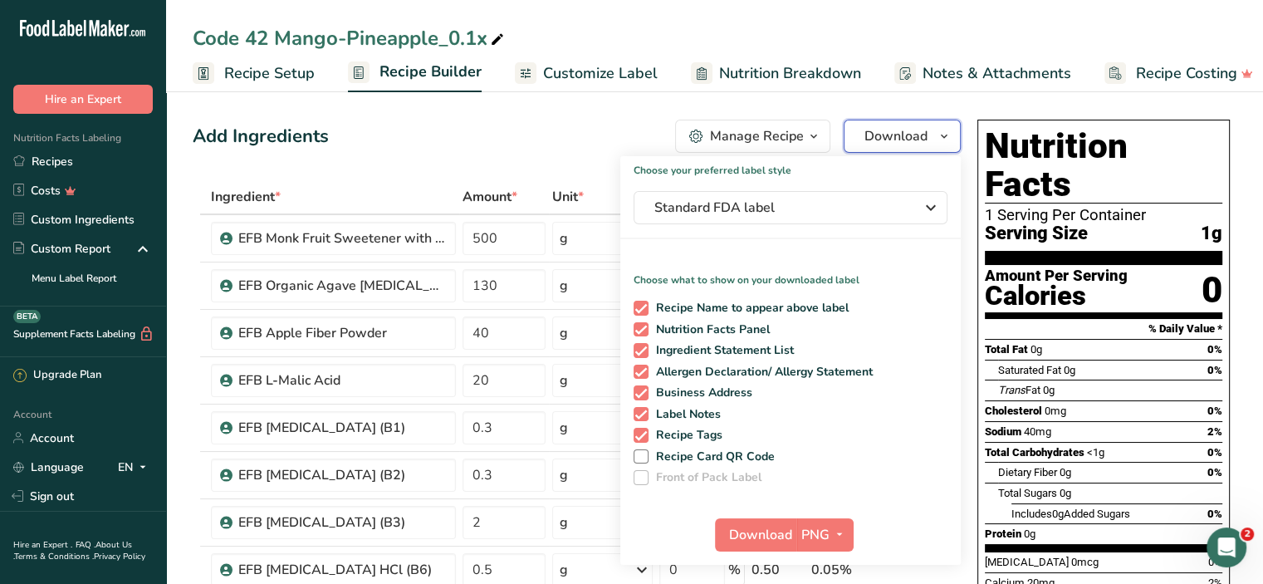
click at [941, 132] on icon "button" at bounding box center [943, 136] width 13 height 21
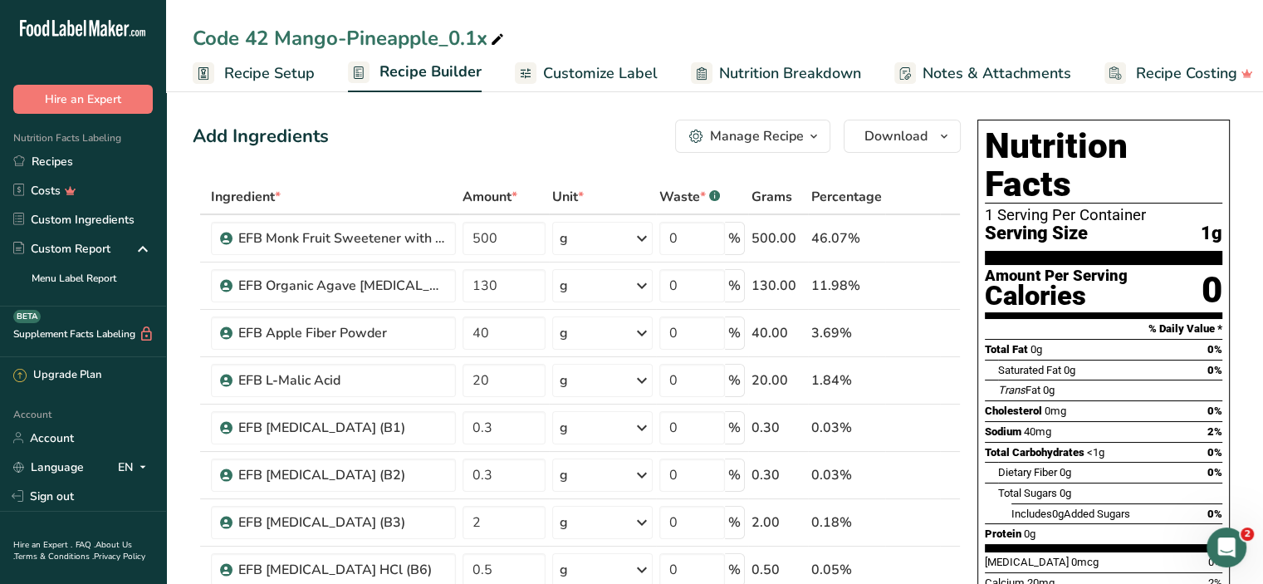
click at [804, 134] on span "button" at bounding box center [814, 136] width 20 height 20
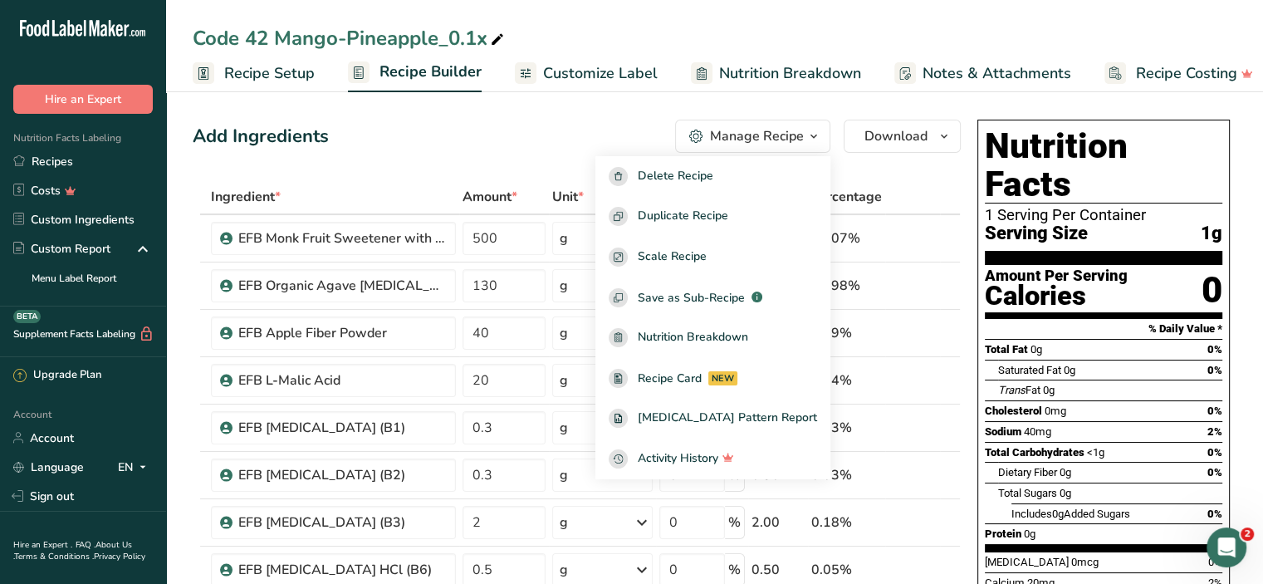
click at [576, 134] on div "Add Ingredients Manage Recipe Delete Recipe Duplicate Recipe Scale Recipe Save …" at bounding box center [577, 136] width 768 height 33
